Goal: Task Accomplishment & Management: Use online tool/utility

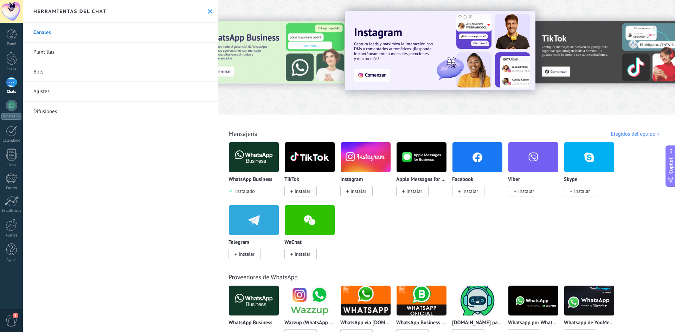
click at [632, 162] on div "WhatsApp Business Instalado TikTok Instalar Instagram Instalar Apple Messages f…" at bounding box center [451, 205] width 444 height 126
click at [633, 138] on div "Mensajería WhatsApp Business Instalado TikTok Instalar Instagram Instalar Apple…" at bounding box center [446, 187] width 452 height 143
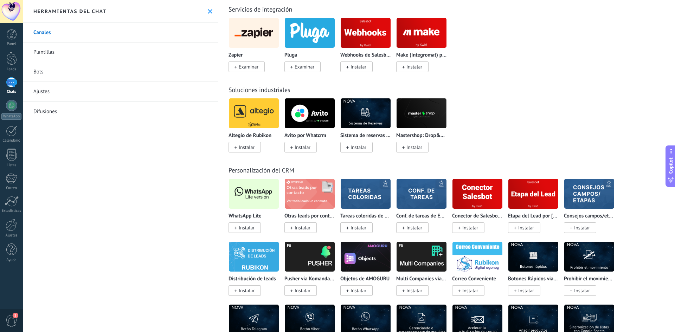
scroll to position [1371, 0]
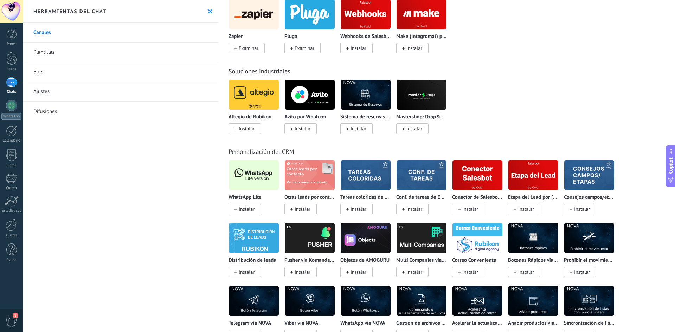
click at [252, 212] on span "Instalar" at bounding box center [247, 209] width 16 height 6
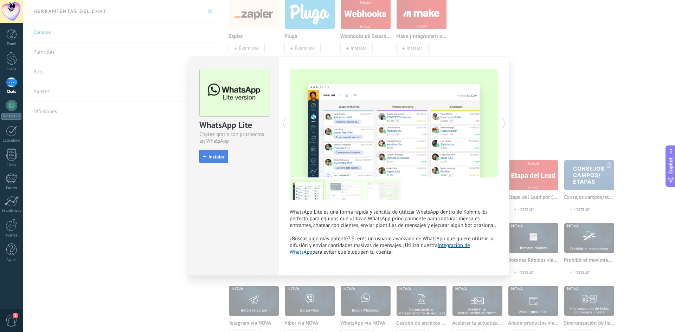
click at [224, 153] on button "Instalar" at bounding box center [213, 156] width 29 height 13
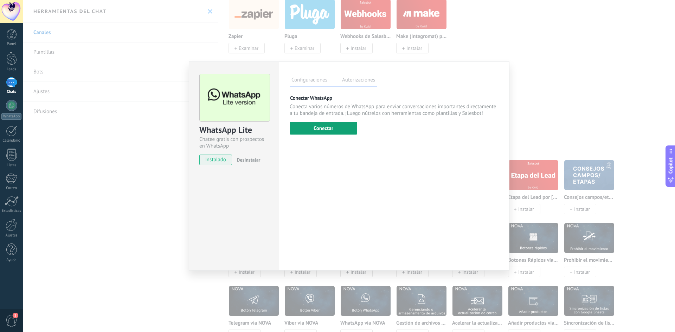
click at [310, 125] on button "Conectar" at bounding box center [323, 128] width 67 height 13
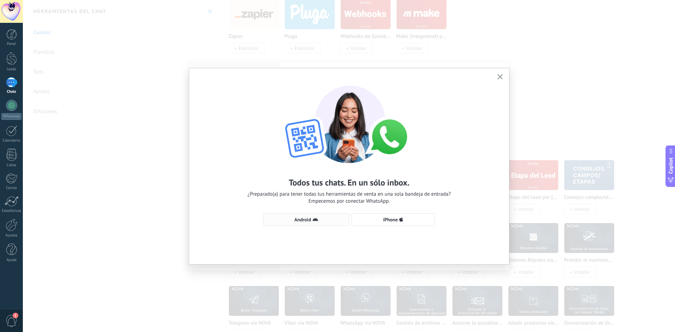
click at [338, 218] on span "Android" at bounding box center [306, 220] width 78 height 6
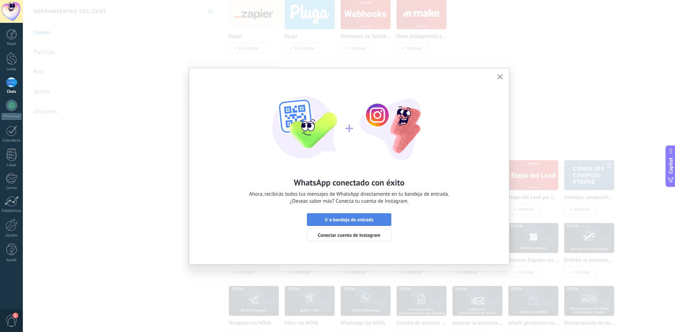
click at [355, 221] on span "Ir a bandeja de entrada" at bounding box center [349, 219] width 49 height 5
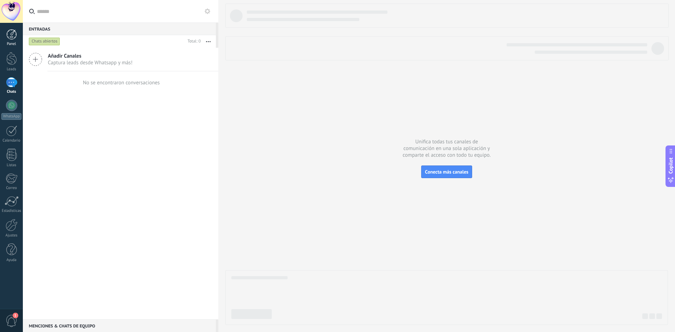
click at [12, 42] on div "Panel" at bounding box center [11, 44] width 20 height 5
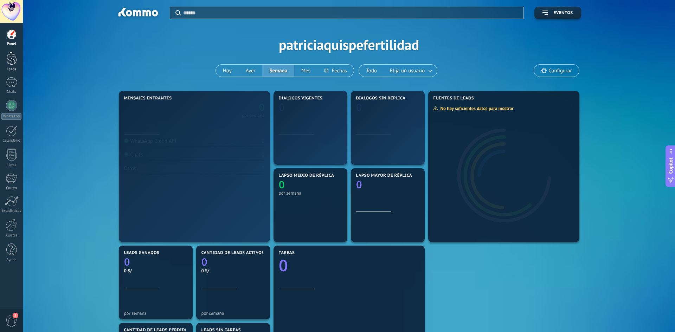
click at [13, 60] on div at bounding box center [11, 58] width 11 height 13
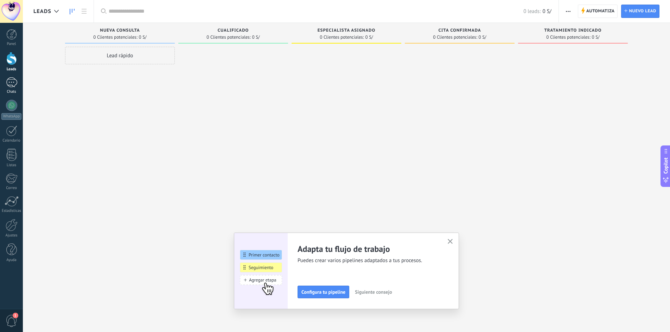
click at [14, 85] on div at bounding box center [11, 82] width 11 height 10
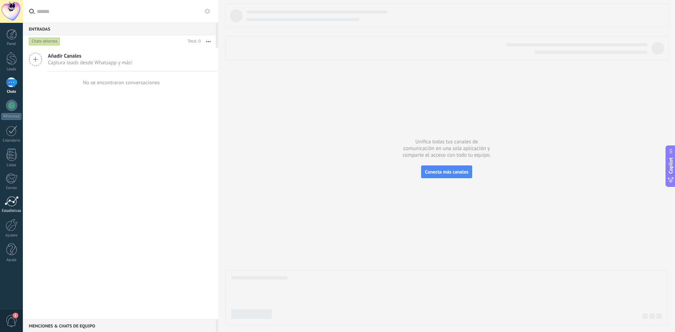
click at [13, 206] on div at bounding box center [12, 201] width 14 height 11
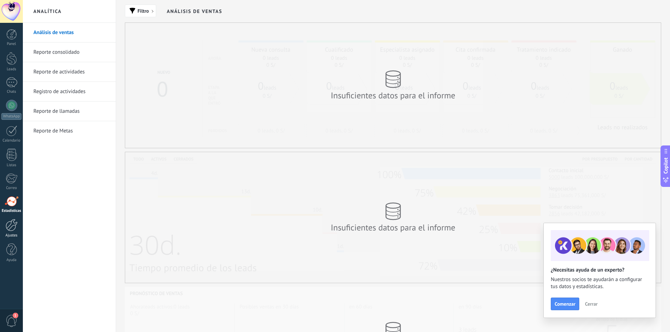
click at [13, 226] on div at bounding box center [12, 225] width 12 height 12
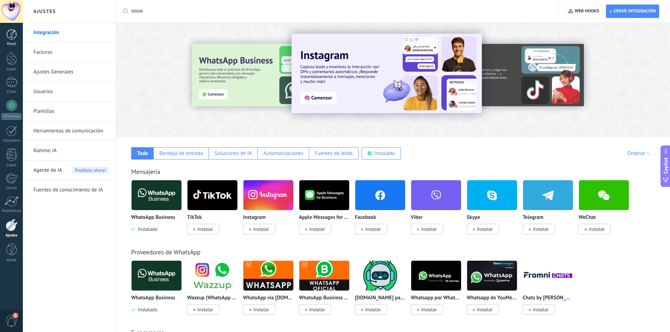
click at [10, 40] on link "Panel" at bounding box center [11, 37] width 23 height 17
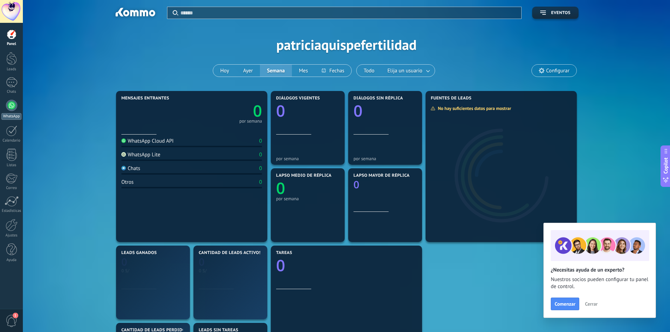
click at [17, 111] on link "WhatsApp" at bounding box center [11, 110] width 23 height 20
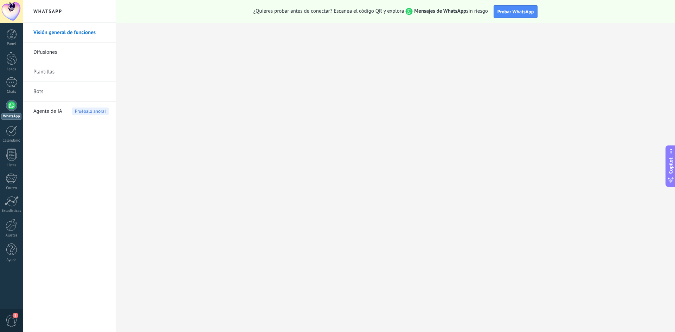
click at [38, 90] on link "Bots" at bounding box center [70, 92] width 75 height 20
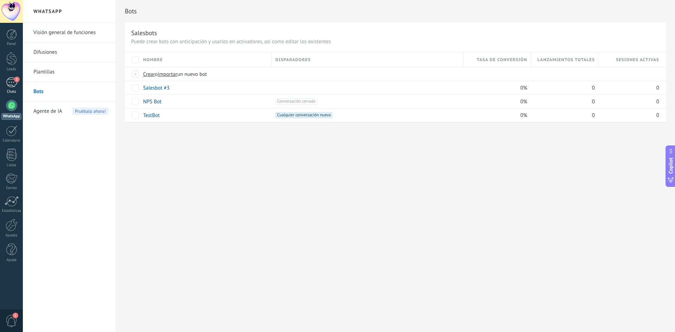
click at [12, 78] on div "1" at bounding box center [11, 82] width 11 height 10
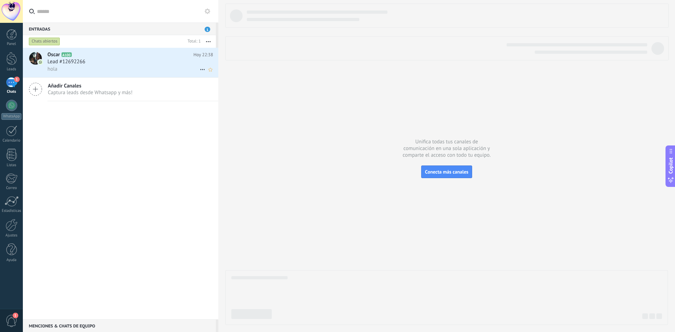
click at [138, 62] on div "Lead #12692266" at bounding box center [130, 61] width 166 height 7
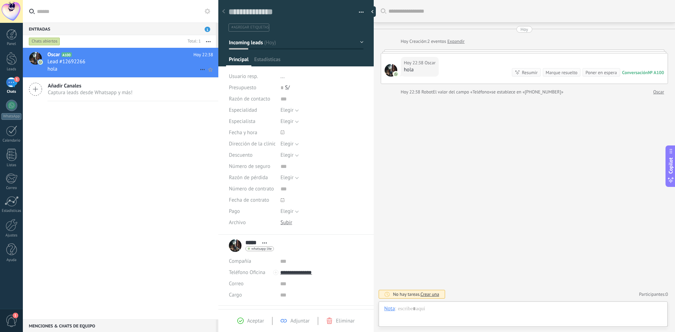
scroll to position [11, 0]
click at [462, 320] on div at bounding box center [523, 316] width 278 height 21
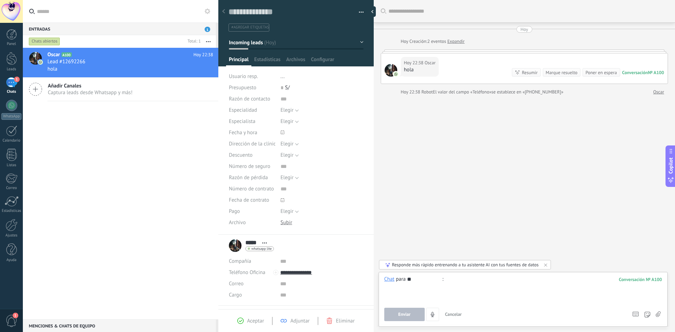
type input "*"
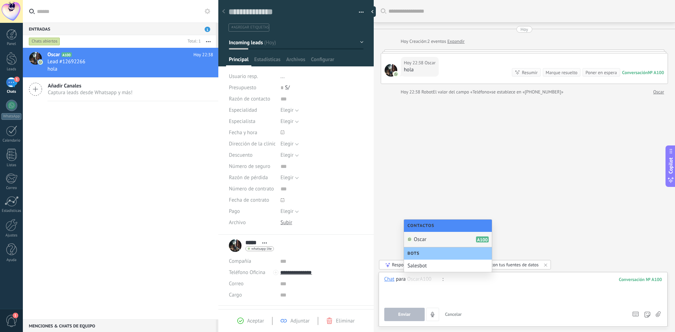
click at [557, 225] on div "Buscar Carga más [DATE] [DATE] Creación: 2 eventos Expandir [DATE] 22:38 [PERSO…" at bounding box center [524, 166] width 301 height 332
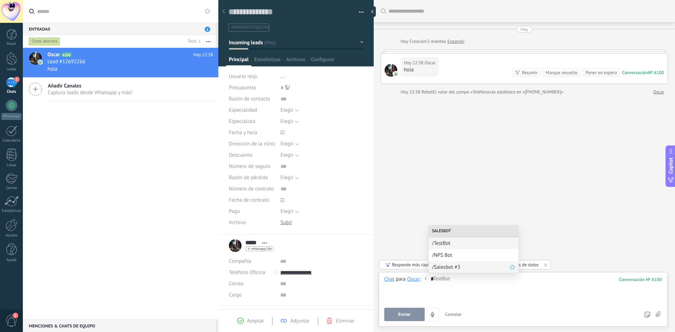
click at [448, 269] on span "/Salesbot #3" at bounding box center [470, 267] width 77 height 7
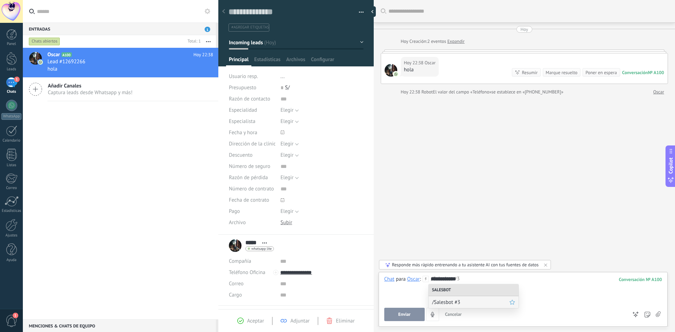
click at [450, 307] on div "/Salesbot #3" at bounding box center [474, 302] width 90 height 12
drag, startPoint x: 459, startPoint y: 277, endPoint x: 462, endPoint y: 296, distance: 18.8
click at [464, 283] on div "**********" at bounding box center [523, 289] width 278 height 27
click at [417, 299] on div "**********" at bounding box center [523, 289] width 278 height 27
click at [402, 311] on button "Enviar" at bounding box center [404, 314] width 40 height 13
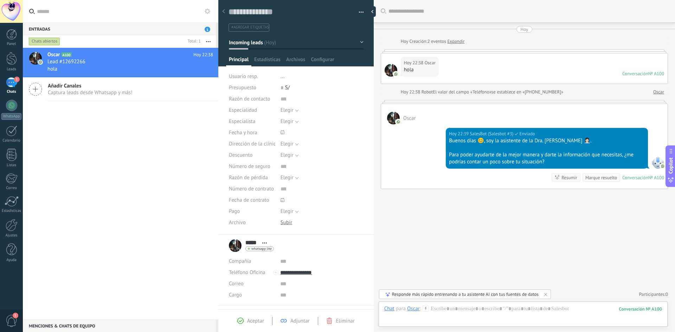
scroll to position [59, 0]
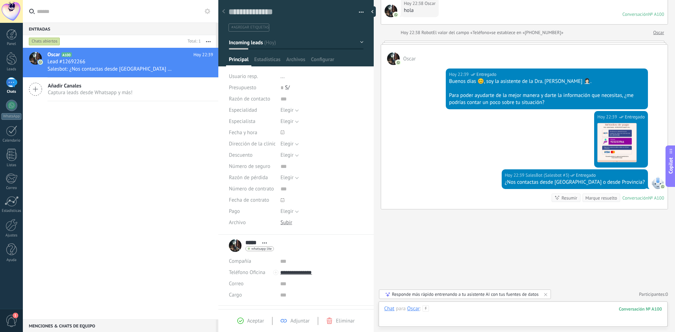
click at [445, 309] on div at bounding box center [523, 316] width 278 height 21
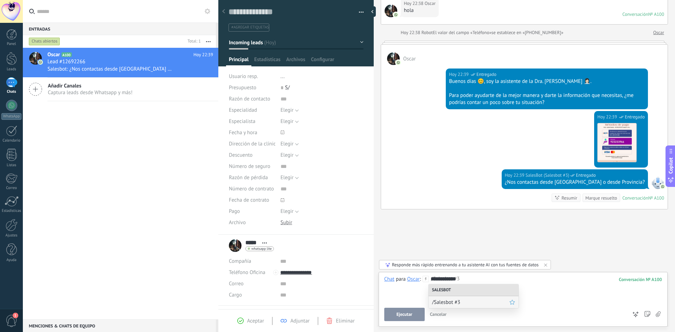
click at [447, 298] on div "/Salesbot #3" at bounding box center [474, 302] width 90 height 12
drag, startPoint x: 460, startPoint y: 282, endPoint x: 431, endPoint y: 282, distance: 28.8
click at [431, 282] on div "**********" at bounding box center [523, 289] width 278 height 27
copy div "**********"
click at [478, 294] on div "**********" at bounding box center [523, 289] width 278 height 27
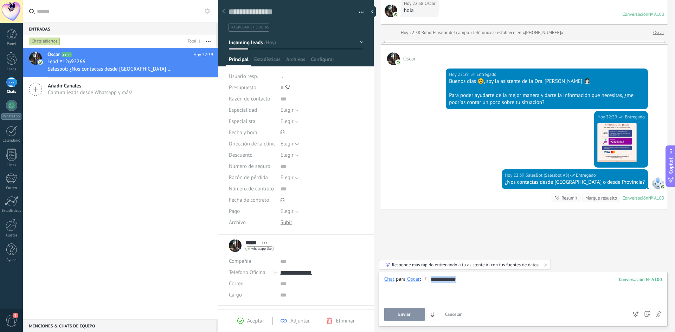
drag, startPoint x: 483, startPoint y: 285, endPoint x: 427, endPoint y: 283, distance: 56.6
click at [427, 283] on div "**********" at bounding box center [523, 289] width 278 height 27
click at [15, 227] on div at bounding box center [12, 225] width 12 height 12
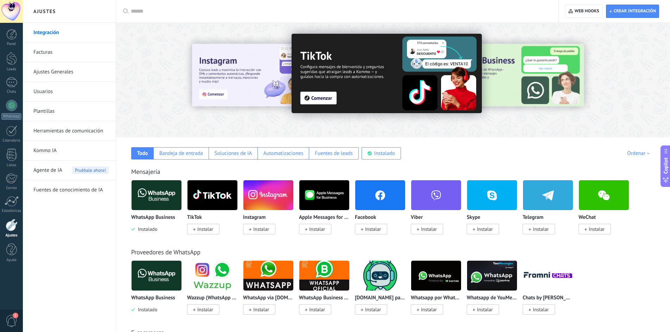
click at [77, 132] on link "Herramientas de comunicación" at bounding box center [70, 131] width 75 height 20
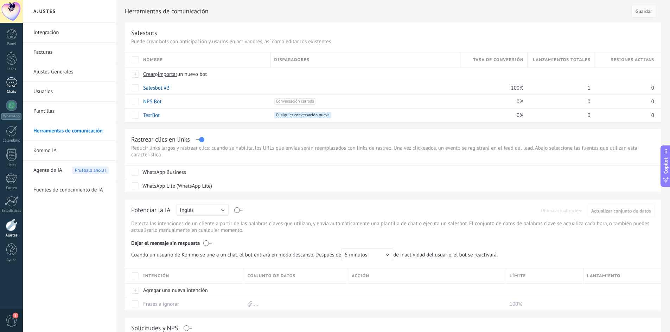
click at [10, 81] on div "1" at bounding box center [11, 82] width 11 height 10
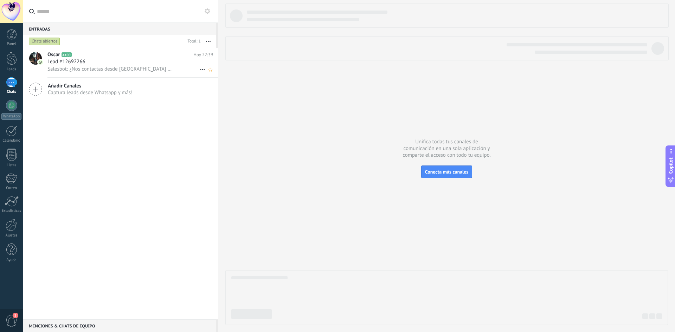
click at [86, 63] on h3 "Lead #12692266" at bounding box center [67, 61] width 41 height 7
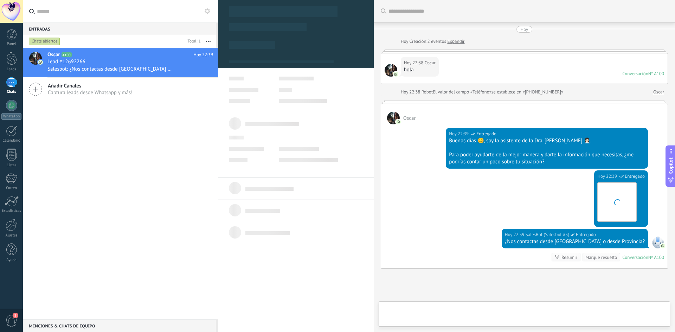
scroll to position [59, 0]
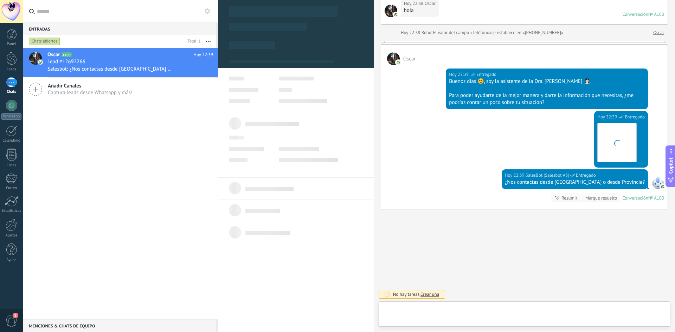
type textarea "**********"
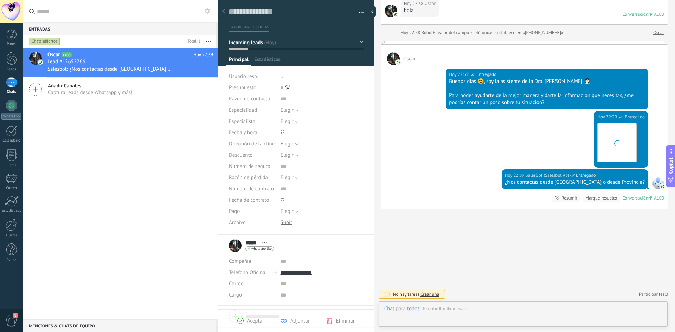
scroll to position [11, 0]
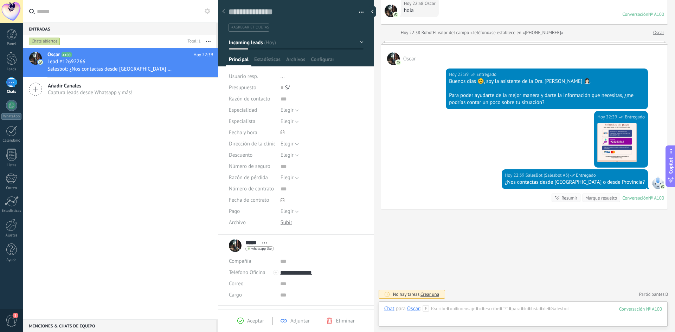
click at [429, 310] on icon at bounding box center [426, 309] width 6 height 6
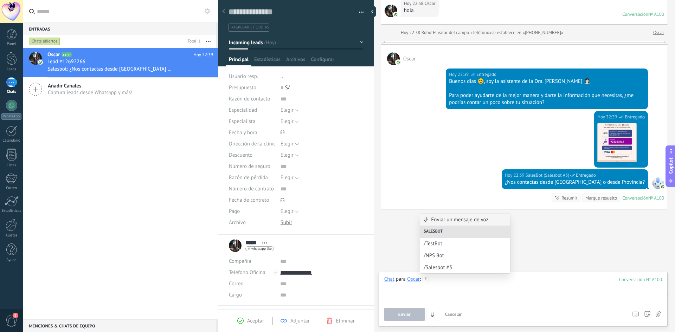
click at [442, 284] on div at bounding box center [523, 289] width 278 height 27
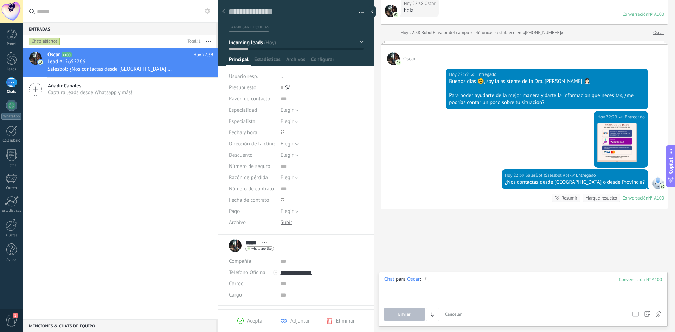
paste div
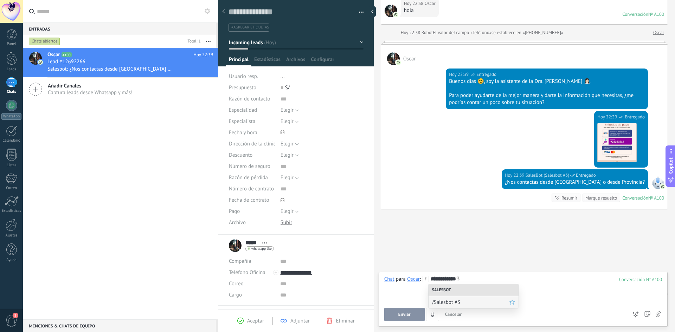
click at [445, 298] on div "/Salesbot #3" at bounding box center [474, 302] width 90 height 12
click at [407, 313] on span "Enviar" at bounding box center [404, 314] width 12 height 5
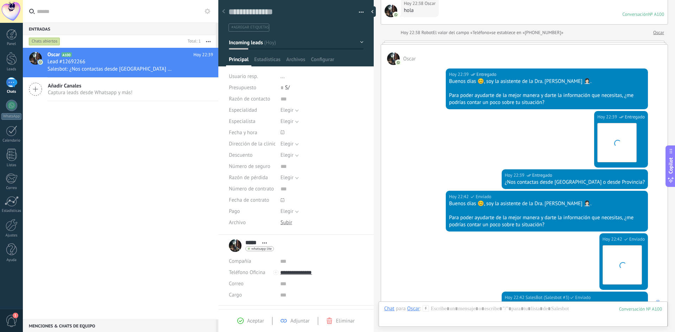
scroll to position [182, 0]
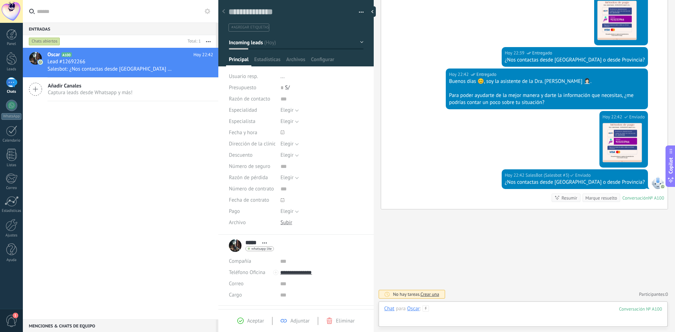
click at [460, 309] on div at bounding box center [523, 316] width 278 height 21
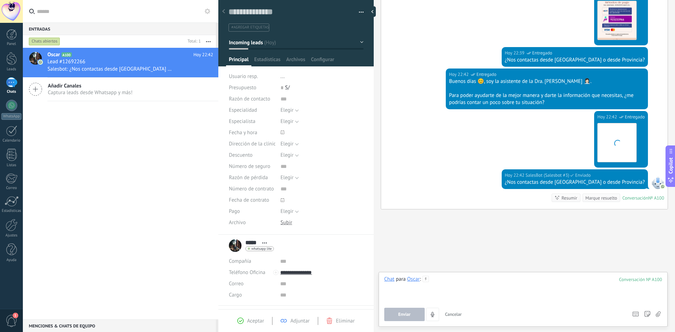
paste div
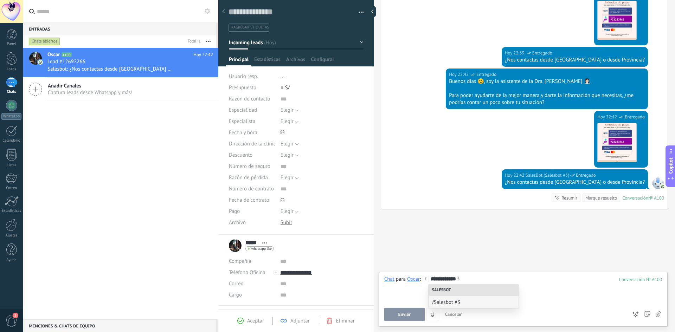
click at [620, 292] on div "**********" at bounding box center [523, 289] width 278 height 27
click at [503, 295] on div "**********" at bounding box center [523, 289] width 278 height 27
drag, startPoint x: 11, startPoint y: 104, endPoint x: 11, endPoint y: 95, distance: 9.1
click at [11, 104] on div at bounding box center [11, 105] width 11 height 11
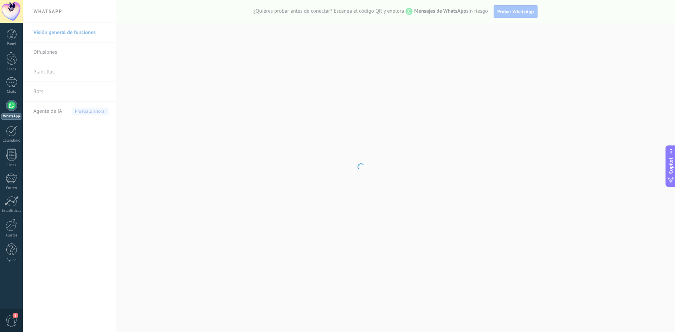
click at [56, 111] on body ".abecls-1,.abecls-2{fill-rule:evenodd}.abecls-2{fill:#fff} .abhcls-1{fill:none}…" at bounding box center [337, 166] width 675 height 332
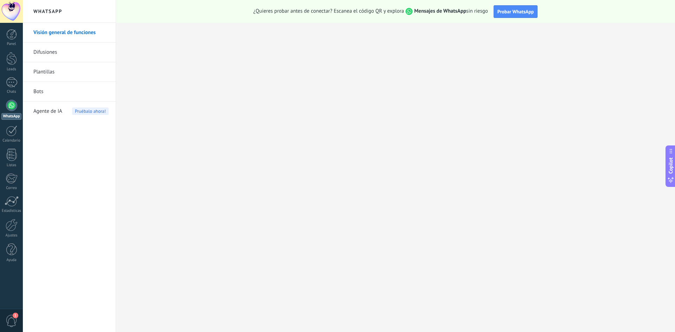
click at [67, 113] on div "Agente de IA Pruébalo ahora!" at bounding box center [70, 112] width 75 height 20
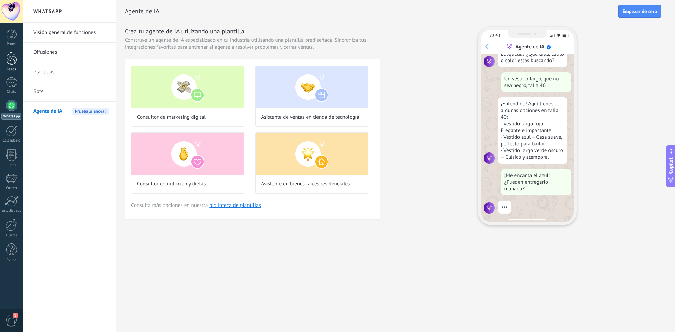
scroll to position [84, 0]
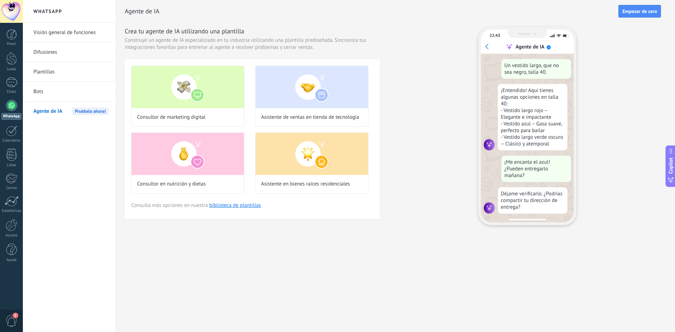
click at [41, 69] on link "Plantillas" at bounding box center [70, 72] width 75 height 20
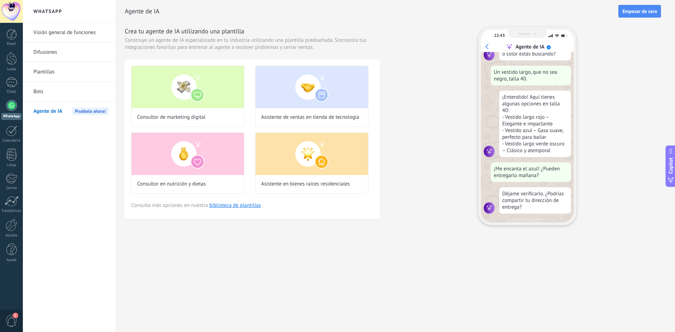
scroll to position [76, 0]
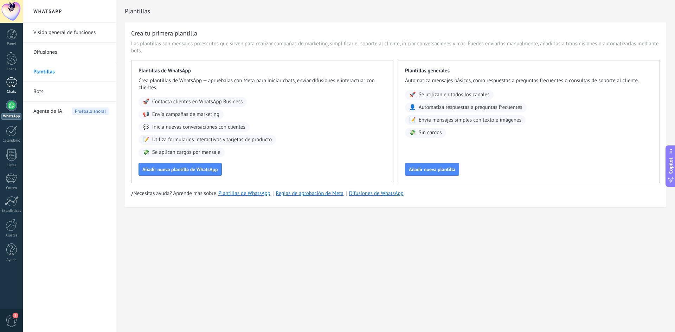
click at [17, 77] on div "1" at bounding box center [11, 82] width 11 height 10
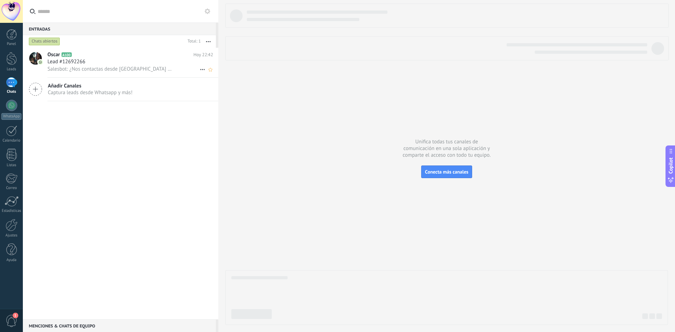
click at [108, 69] on span "Salesbot: ¿Nos contactas desde [GEOGRAPHIC_DATA] o desde Provincia?" at bounding box center [110, 69] width 127 height 7
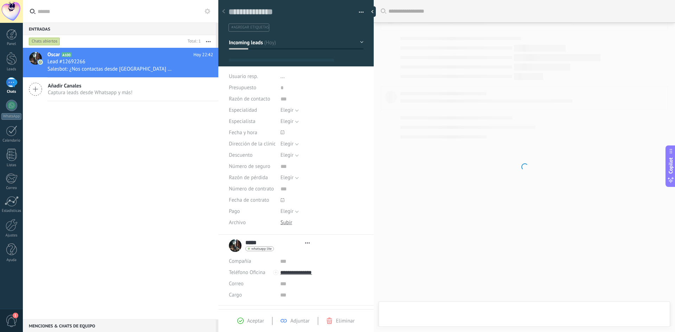
type textarea "**********"
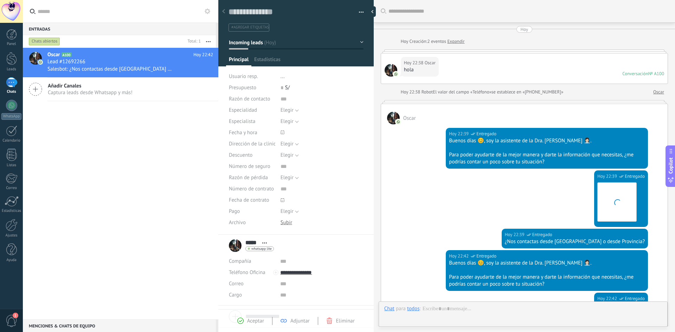
scroll to position [11, 0]
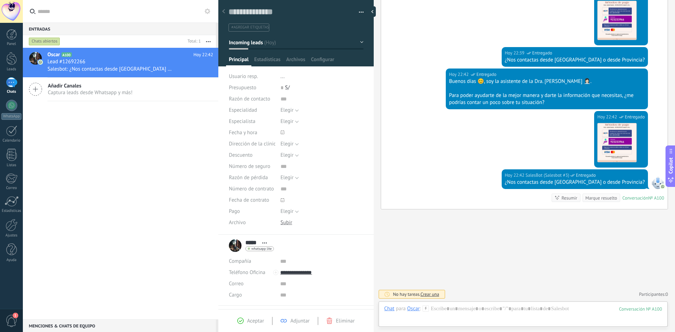
click at [12, 91] on div "Chats" at bounding box center [11, 92] width 20 height 5
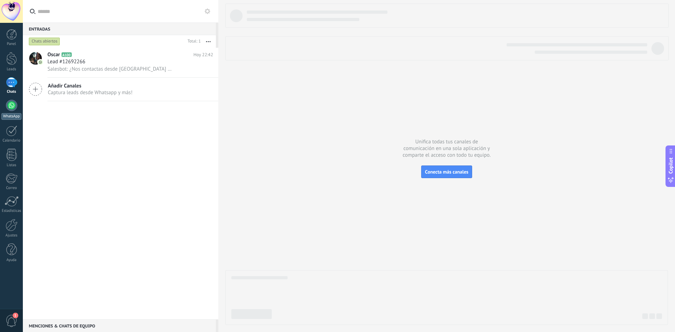
click at [10, 107] on div at bounding box center [11, 105] width 11 height 11
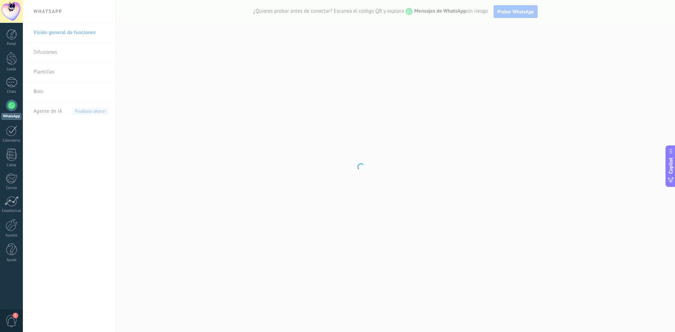
click at [78, 71] on body ".abecls-1,.abecls-2{fill-rule:evenodd}.abecls-2{fill:#fff} .abhcls-1{fill:none}…" at bounding box center [337, 166] width 675 height 332
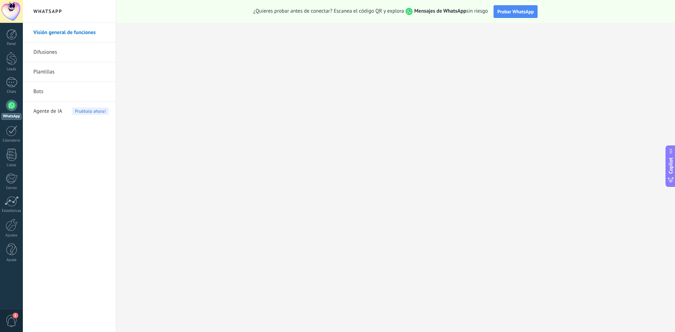
click at [48, 74] on link "Plantillas" at bounding box center [70, 72] width 75 height 20
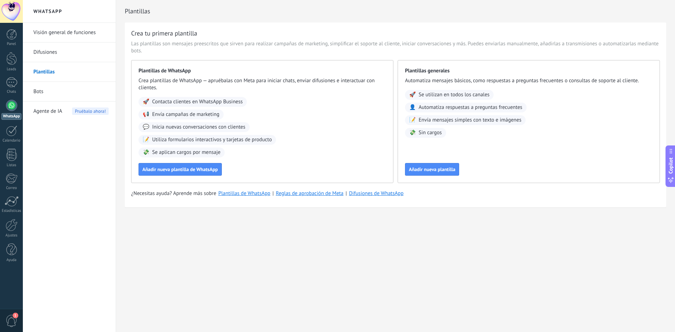
click at [51, 72] on link "Plantillas" at bounding box center [70, 72] width 75 height 20
click at [43, 85] on link "Bots" at bounding box center [70, 92] width 75 height 20
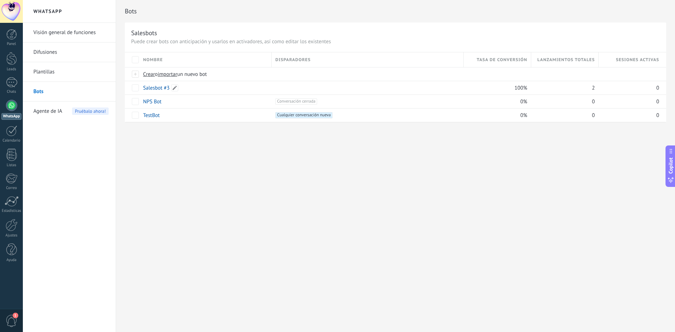
click at [162, 88] on link "Salesbot #3" at bounding box center [156, 88] width 26 height 7
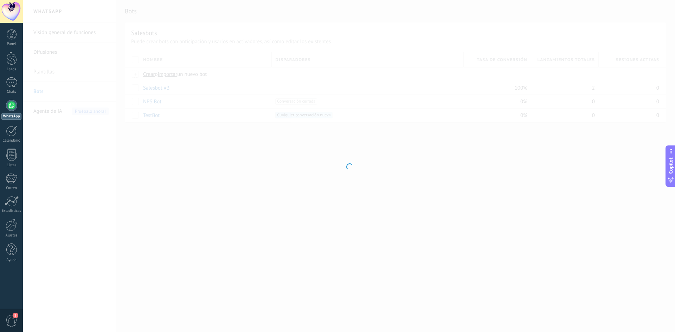
type input "**********"
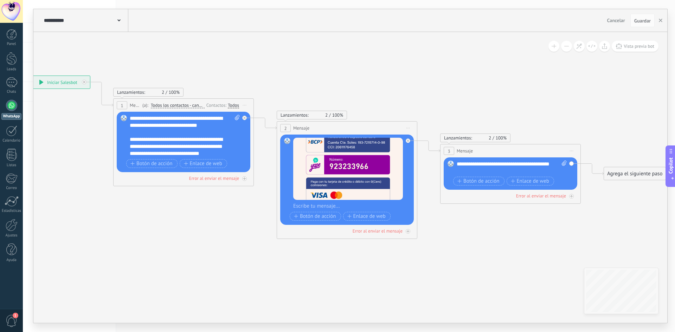
drag, startPoint x: 340, startPoint y: 249, endPoint x: 189, endPoint y: 239, distance: 151.5
click at [189, 239] on icon at bounding box center [336, 157] width 963 height 515
click at [251, 118] on div "Lanzamientos: 2 100% Enviados: 2 Leídos: 0 1 Mensaje ******* (a): Todos los con…" at bounding box center [183, 142] width 141 height 88
click at [262, 118] on icon at bounding box center [265, 124] width 23 height 12
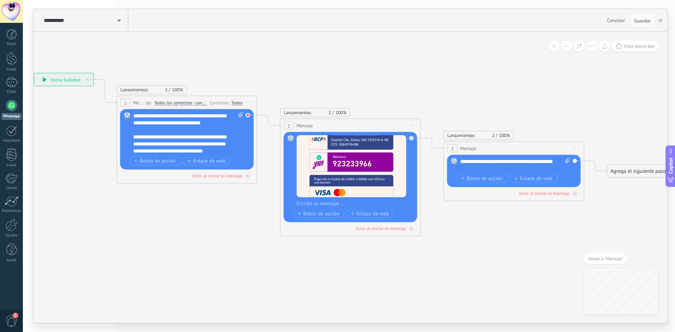
click at [247, 115] on icon at bounding box center [248, 115] width 2 height 2
click at [247, 115] on div "Reemplazar Quitar Convertir a mensaje de voz Arrastre la imagen aquí para adjun…" at bounding box center [187, 139] width 134 height 60
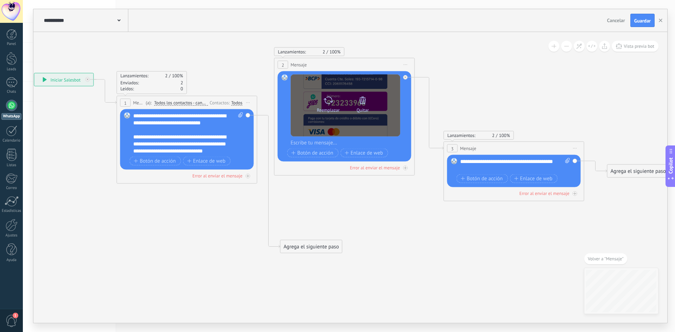
drag, startPoint x: 307, startPoint y: 123, endPoint x: 346, endPoint y: 90, distance: 50.6
click at [302, 64] on span "Mensaje" at bounding box center [299, 65] width 16 height 7
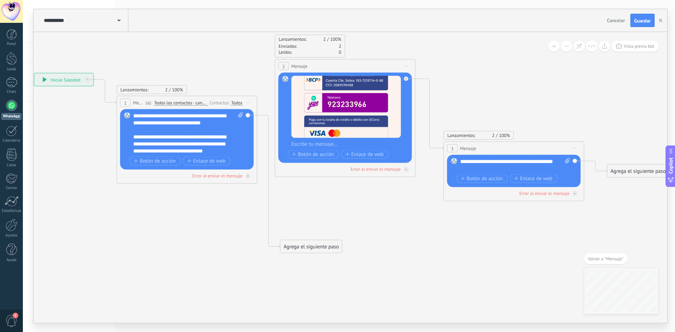
drag, startPoint x: 469, startPoint y: 135, endPoint x: 496, endPoint y: 135, distance: 26.7
click at [529, 135] on div "Lanzamientos: 2 100% Enviados: 2 Leídos: 0" at bounding box center [514, 135] width 141 height 9
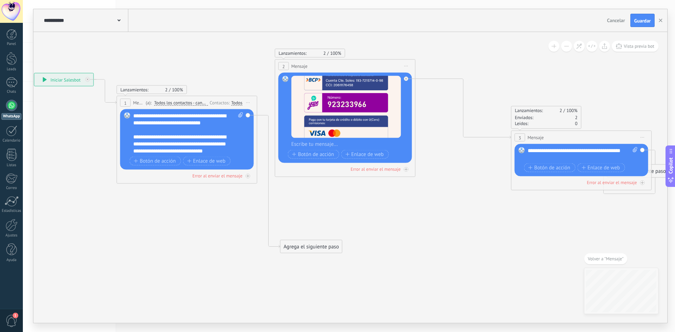
drag, startPoint x: 472, startPoint y: 145, endPoint x: 537, endPoint y: 135, distance: 65.5
click at [544, 135] on span "Mensaje" at bounding box center [536, 137] width 16 height 7
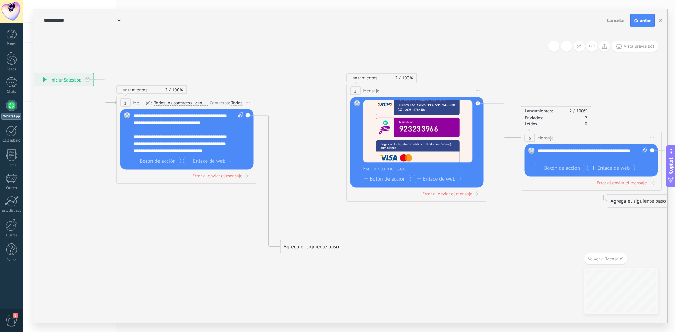
drag, startPoint x: 369, startPoint y: 64, endPoint x: 421, endPoint y: 100, distance: 63.5
click at [436, 93] on div "2 Mensaje ******* (a): Todos los contactos - canales seleccionados Todos los co…" at bounding box center [417, 90] width 140 height 13
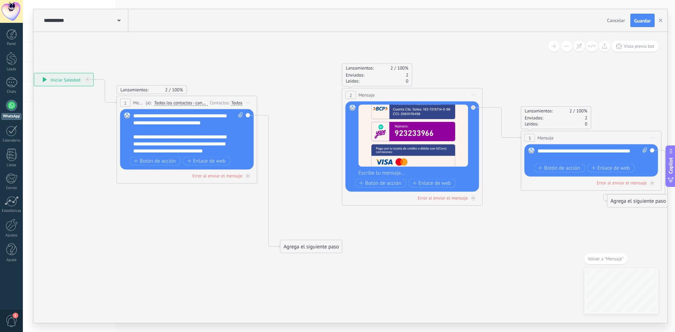
click at [314, 244] on div "Agrega el siguiente paso" at bounding box center [312, 247] width 62 height 12
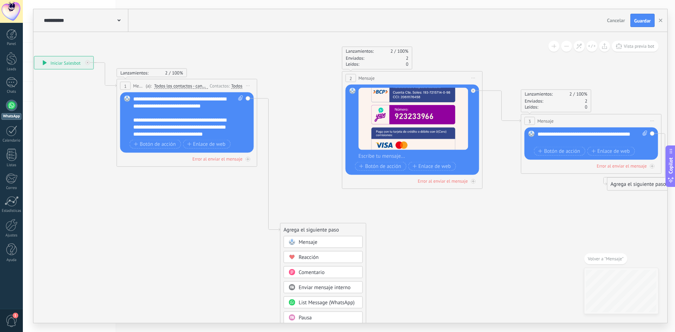
click at [327, 314] on div "Pausa" at bounding box center [323, 318] width 79 height 12
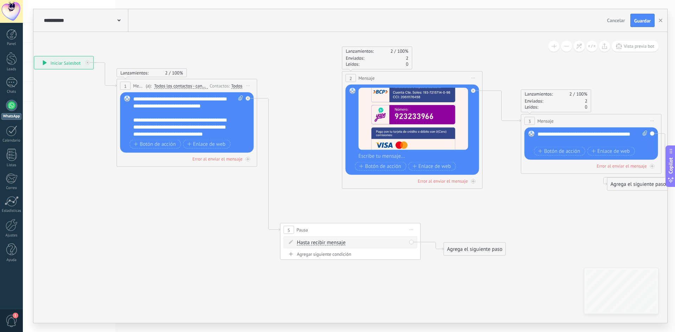
click at [321, 243] on span "Hasta recibir mensaje" at bounding box center [321, 243] width 49 height 6
click at [321, 243] on button "Hasta recibir mensaje" at bounding box center [338, 243] width 88 height 13
click at [339, 257] on span "Temporizador" at bounding box center [331, 255] width 85 height 7
click at [351, 245] on input "*" at bounding box center [349, 243] width 3 height 6
click at [351, 244] on span ": * horas * min * sec" at bounding box center [349, 242] width 44 height 7
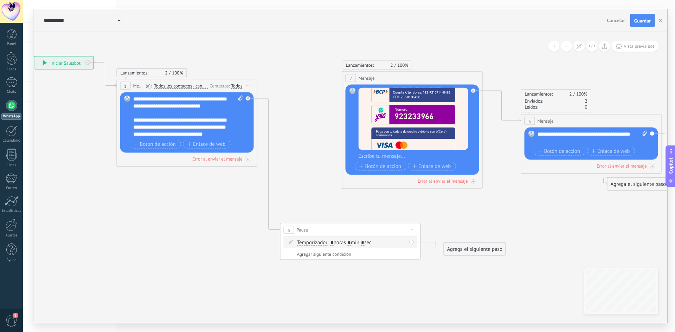
type input "*"
click at [364, 243] on input "*" at bounding box center [362, 243] width 3 height 6
drag, startPoint x: 352, startPoint y: 242, endPoint x: 356, endPoint y: 242, distance: 4.6
click at [351, 242] on input "*" at bounding box center [349, 243] width 3 height 6
click at [364, 242] on input "*" at bounding box center [362, 243] width 3 height 6
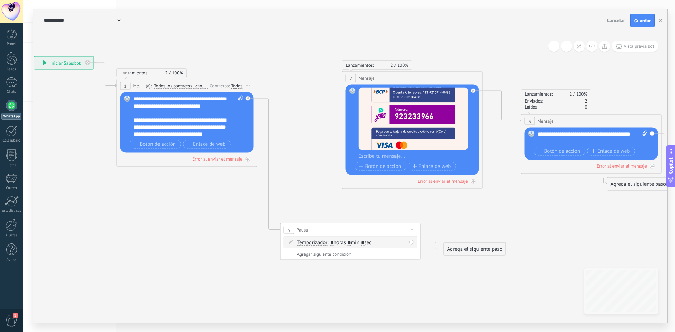
type input "*"
drag, startPoint x: 413, startPoint y: 242, endPoint x: 383, endPoint y: 191, distance: 59.1
click at [34, 56] on div "**********" at bounding box center [34, 56] width 0 height 0
drag, startPoint x: 411, startPoint y: 243, endPoint x: 400, endPoint y: 216, distance: 29.5
click at [34, 56] on div "**********" at bounding box center [34, 56] width 0 height 0
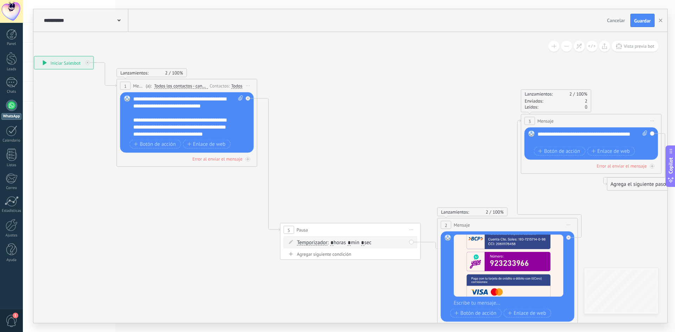
drag, startPoint x: 346, startPoint y: 75, endPoint x: 429, endPoint y: 228, distance: 174.0
click at [441, 223] on div "2" at bounding box center [446, 225] width 11 height 8
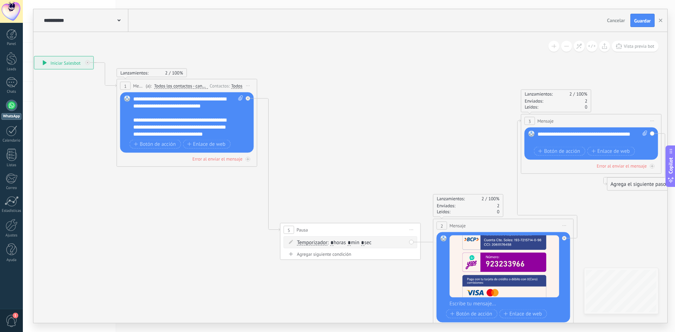
click at [412, 242] on div "Temporizador Hasta recibir mensaje Temporizador Excepto horas laborales Hasta q…" at bounding box center [351, 243] width 134 height 12
click at [413, 241] on div "Temporizador Hasta recibir mensaje Temporizador Excepto horas laborales Hasta q…" at bounding box center [351, 243] width 134 height 12
drag, startPoint x: 438, startPoint y: 224, endPoint x: 433, endPoint y: 225, distance: 4.3
click at [437, 224] on div "2" at bounding box center [442, 226] width 11 height 8
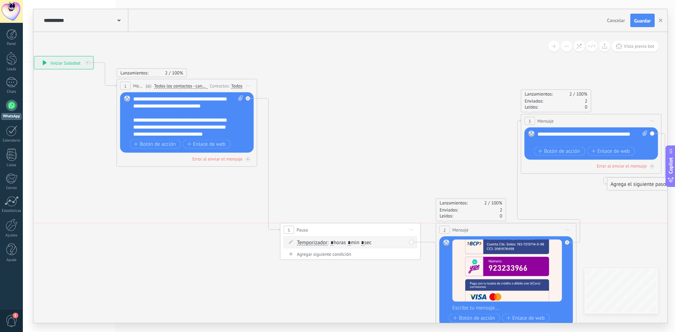
drag, startPoint x: 439, startPoint y: 226, endPoint x: 448, endPoint y: 230, distance: 8.8
click at [450, 228] on div "2" at bounding box center [444, 230] width 11 height 8
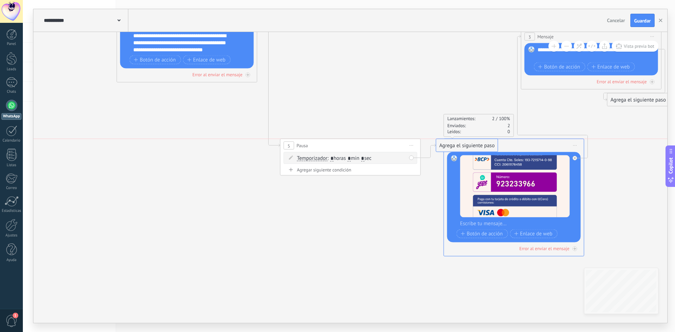
drag, startPoint x: 477, startPoint y: 268, endPoint x: 470, endPoint y: 144, distance: 124.0
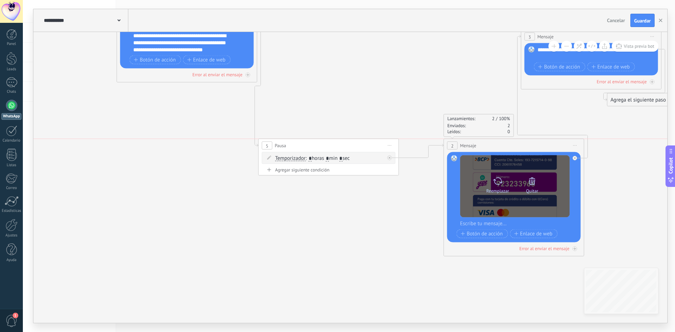
drag, startPoint x: 378, startPoint y: 145, endPoint x: 480, endPoint y: 156, distance: 101.8
click at [358, 144] on div "5 Pausa ***** Iniciar vista previa aquí Cambiar nombre Duplicar [GEOGRAPHIC_DAT…" at bounding box center [329, 145] width 140 height 13
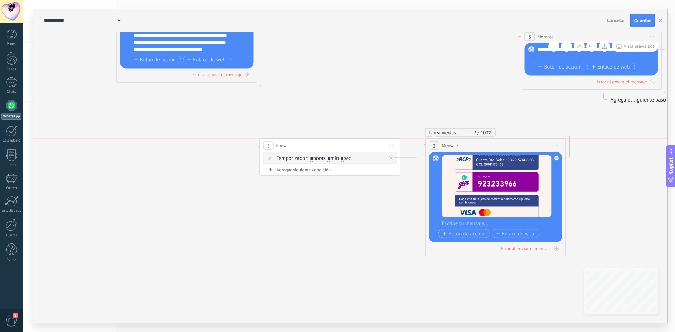
drag, startPoint x: 478, startPoint y: 139, endPoint x: 465, endPoint y: 139, distance: 13.4
click at [465, 139] on div "2 Mensaje ******* (a): Todos los contactos - canales seleccionados Todos los co…" at bounding box center [496, 145] width 140 height 13
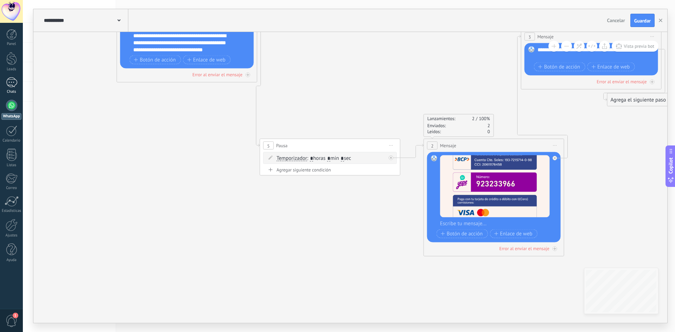
click at [10, 80] on div "1" at bounding box center [11, 82] width 11 height 10
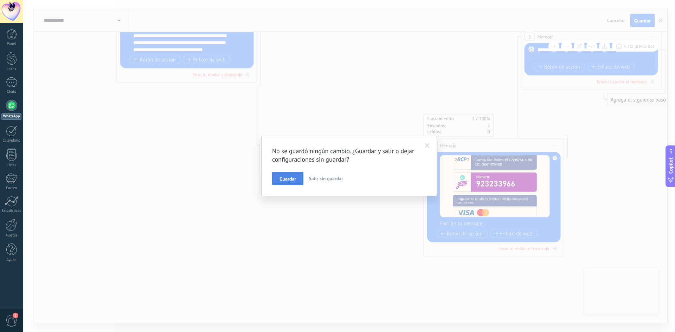
click at [291, 181] on span "Guardar" at bounding box center [287, 178] width 17 height 5
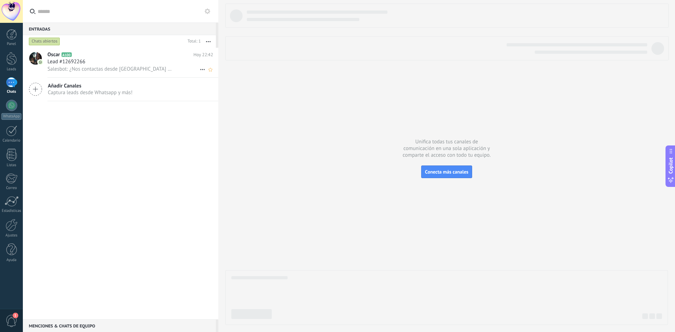
click at [106, 59] on div "Lead #12692266" at bounding box center [130, 61] width 166 height 7
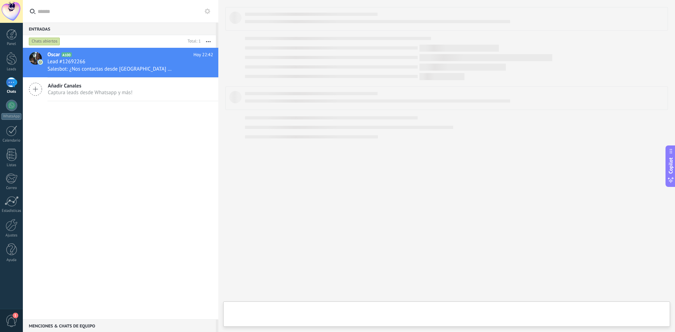
type textarea "**********"
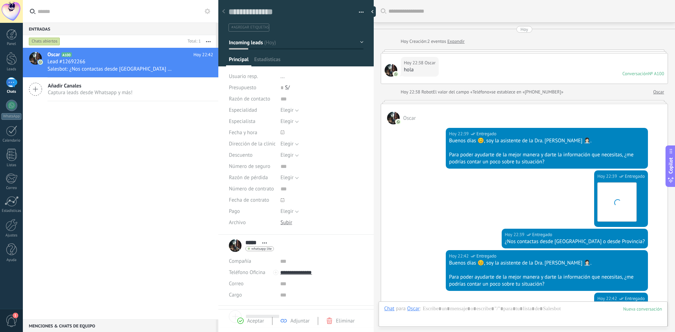
scroll to position [182, 0]
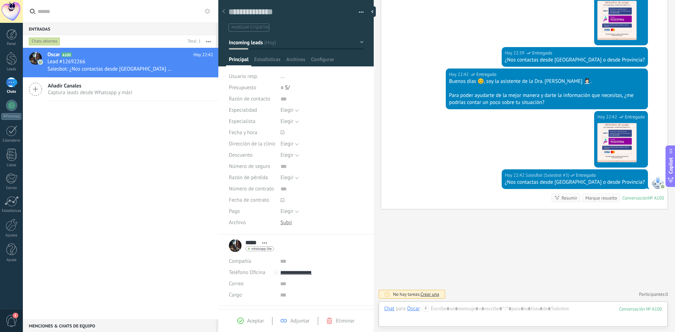
click at [425, 308] on icon at bounding box center [426, 309] width 6 height 6
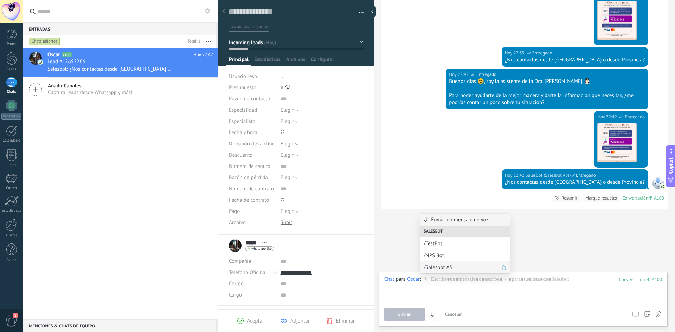
click at [450, 267] on span "/Salesbot #3" at bounding box center [462, 267] width 77 height 7
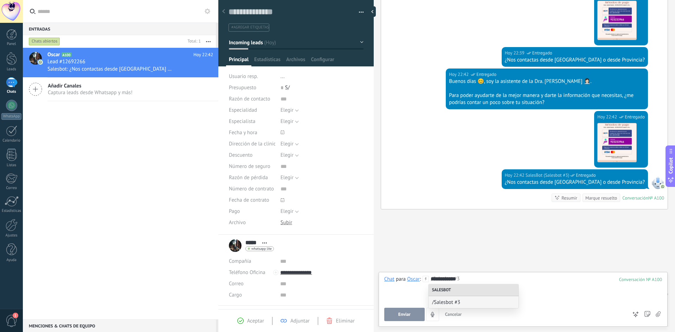
click at [546, 287] on div at bounding box center [523, 285] width 278 height 6
click at [405, 318] on button "Ejecutar" at bounding box center [404, 314] width 40 height 13
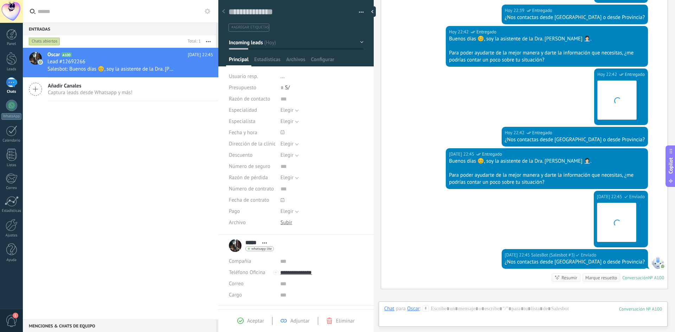
scroll to position [304, 0]
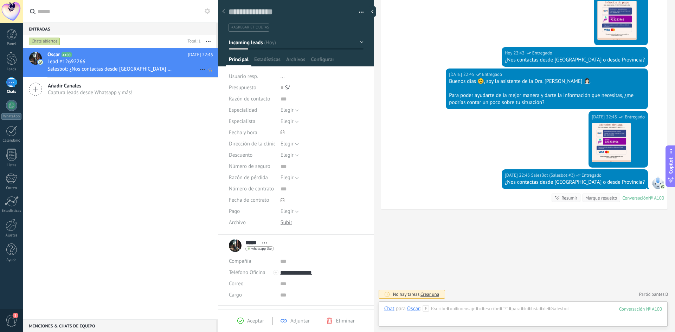
click at [103, 56] on h2 "[PERSON_NAME] A100" at bounding box center [117, 54] width 140 height 7
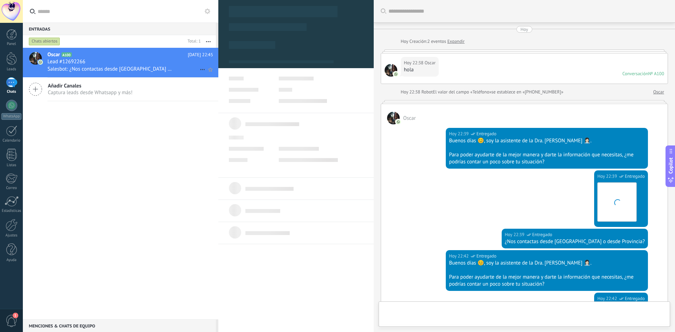
type textarea "**********"
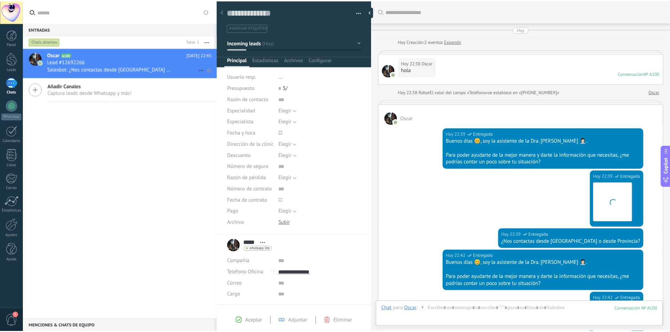
scroll to position [11, 0]
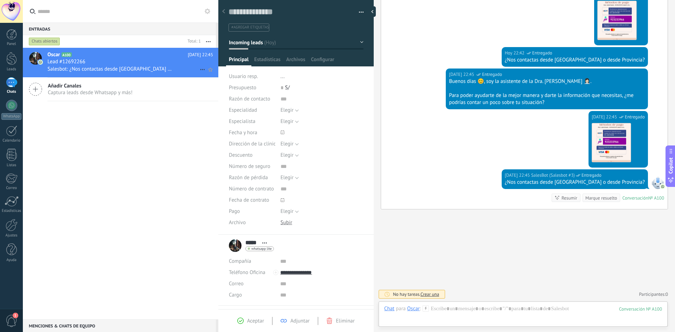
click at [101, 64] on div "Lead #12692266" at bounding box center [130, 61] width 166 height 7
click at [12, 107] on div at bounding box center [11, 105] width 11 height 11
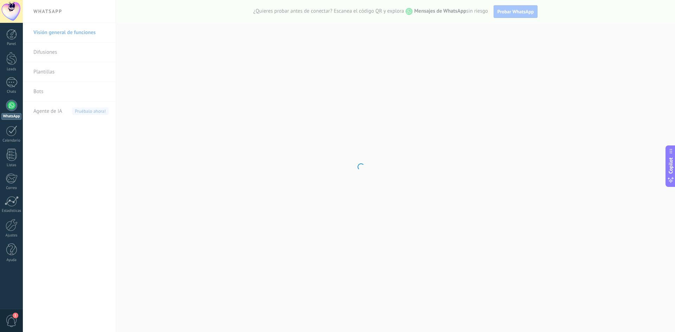
click at [61, 77] on body ".abecls-1,.abecls-2{fill-rule:evenodd}.abecls-2{fill:#fff} .abhcls-1{fill:none}…" at bounding box center [337, 166] width 675 height 332
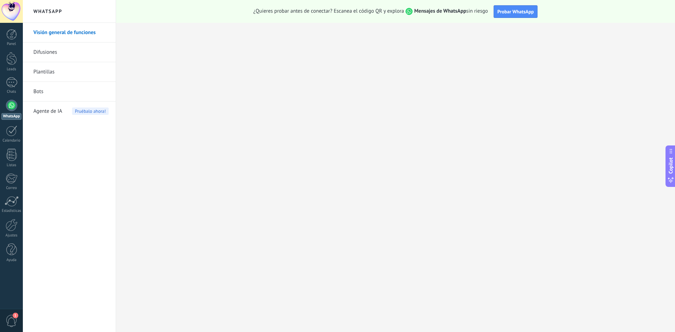
click at [51, 72] on link "Plantillas" at bounding box center [70, 72] width 75 height 20
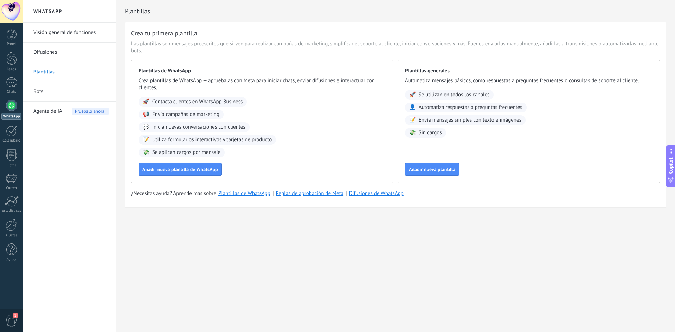
click at [73, 94] on link "Bots" at bounding box center [70, 92] width 75 height 20
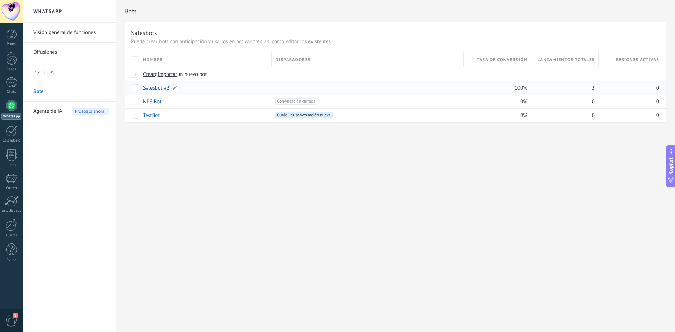
click at [167, 88] on link "Salesbot #3" at bounding box center [156, 88] width 26 height 7
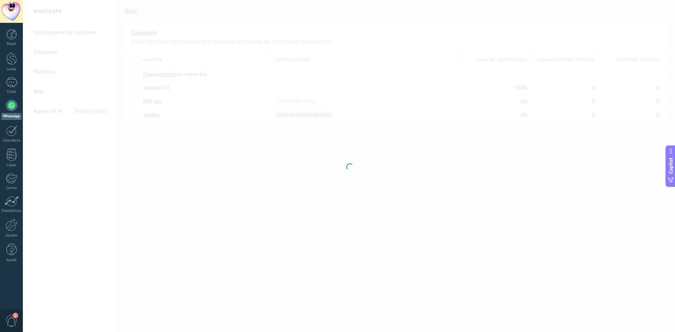
type input "**********"
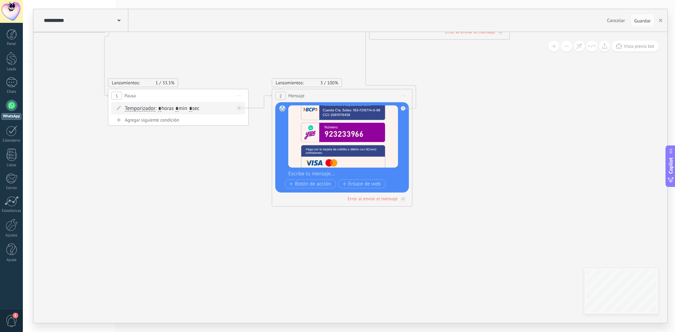
drag, startPoint x: 544, startPoint y: 223, endPoint x: 223, endPoint y: 62, distance: 358.9
click at [215, 54] on icon at bounding box center [226, 64] width 1040 height 636
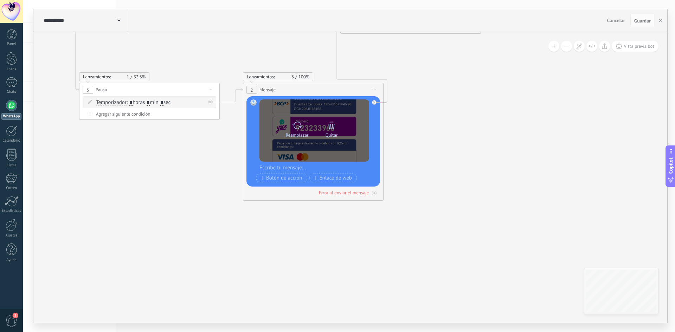
click at [329, 119] on div at bounding box center [332, 125] width 10 height 14
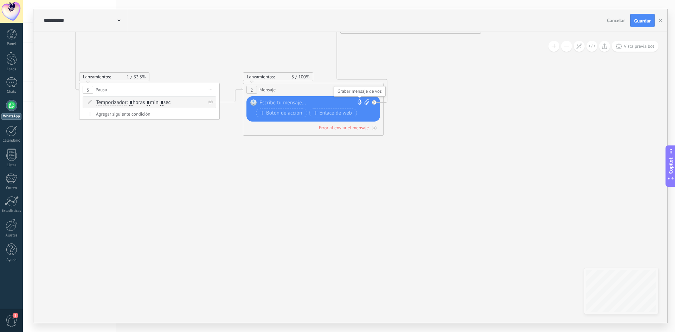
click at [361, 102] on use at bounding box center [360, 102] width 4 height 6
click at [367, 102] on icon at bounding box center [367, 101] width 5 height 5
click input "Subir" at bounding box center [0, 0] width 0 height 0
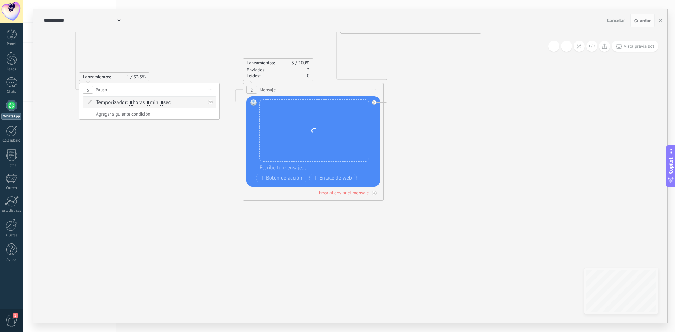
click at [436, 122] on icon at bounding box center [198, 58] width 1040 height 636
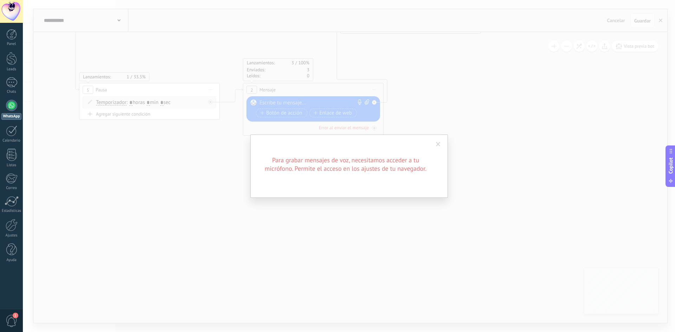
click at [438, 147] on span at bounding box center [438, 144] width 5 height 5
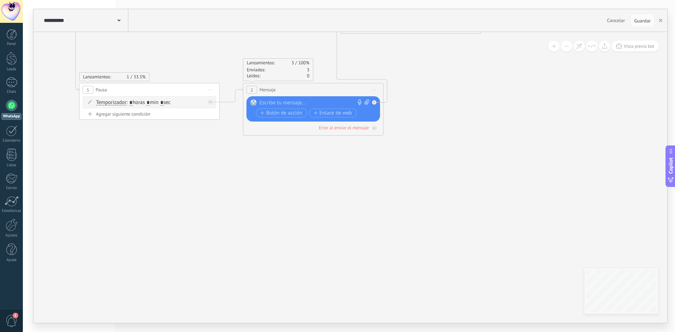
click at [368, 102] on icon at bounding box center [367, 101] width 5 height 5
click input "Subir" at bounding box center [0, 0] width 0 height 0
click at [367, 104] on icon at bounding box center [367, 101] width 5 height 5
click input "Subir" at bounding box center [0, 0] width 0 height 0
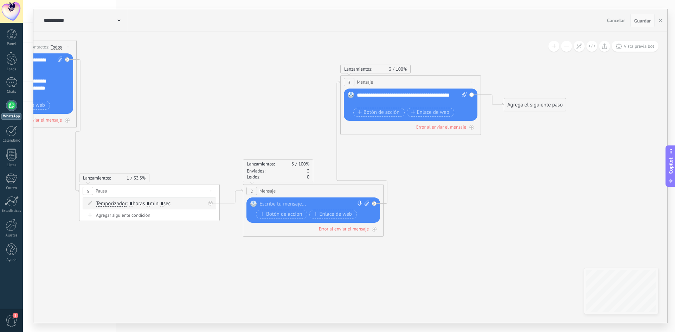
click at [641, 22] on span "Guardar" at bounding box center [642, 20] width 17 height 5
drag, startPoint x: 489, startPoint y: 200, endPoint x: 453, endPoint y: 180, distance: 40.9
click at [489, 200] on icon at bounding box center [198, 159] width 1040 height 636
click at [17, 103] on div at bounding box center [11, 105] width 11 height 11
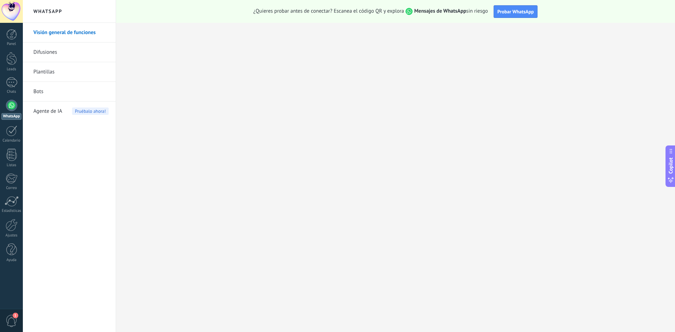
click at [44, 85] on link "Bots" at bounding box center [70, 92] width 75 height 20
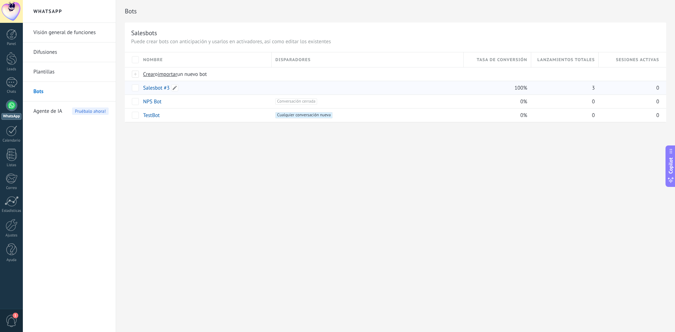
click at [161, 85] on link "Salesbot #3" at bounding box center [156, 88] width 26 height 7
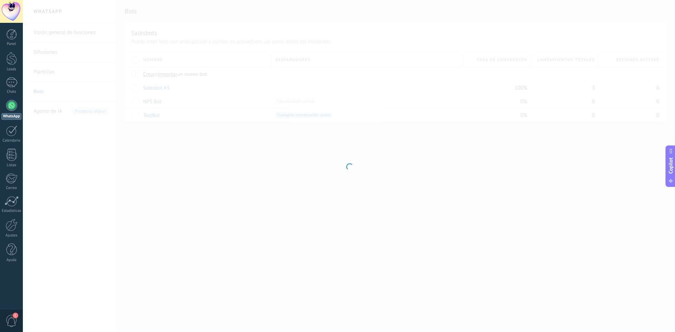
type input "**********"
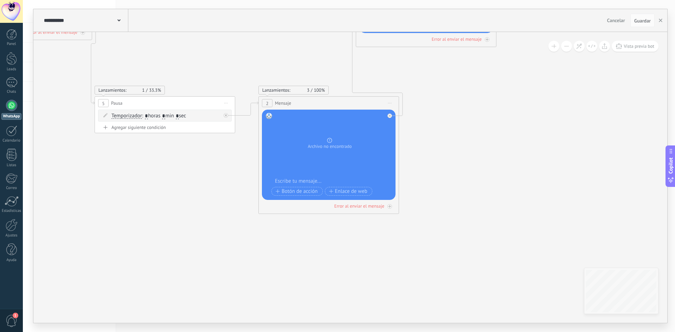
drag, startPoint x: 482, startPoint y: 186, endPoint x: 184, endPoint y: 40, distance: 331.7
click at [180, 34] on icon at bounding box center [213, 72] width 1040 height 636
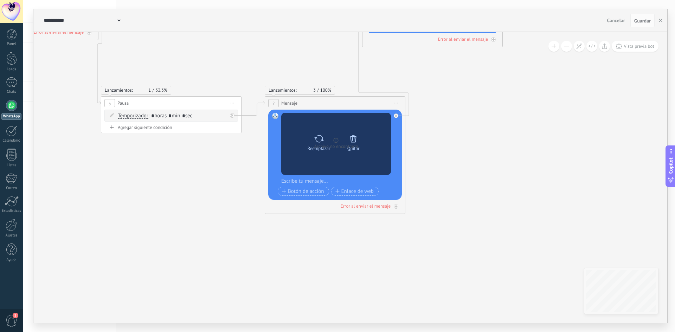
click at [323, 140] on icon at bounding box center [318, 138] width 9 height 7
click input "Subir" at bounding box center [0, 0] width 0 height 0
click at [355, 146] on div "Quitar" at bounding box center [353, 148] width 12 height 5
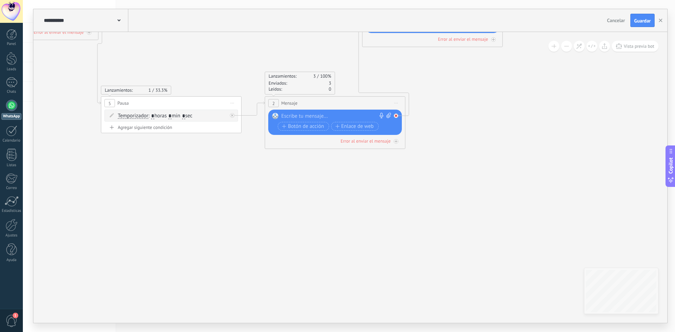
click at [399, 116] on div at bounding box center [398, 114] width 8 height 8
drag, startPoint x: 341, startPoint y: 104, endPoint x: 305, endPoint y: 155, distance: 62.0
click at [305, 155] on icon at bounding box center [219, 39] width 1040 height 571
click at [274, 104] on span "2" at bounding box center [273, 104] width 2 height 6
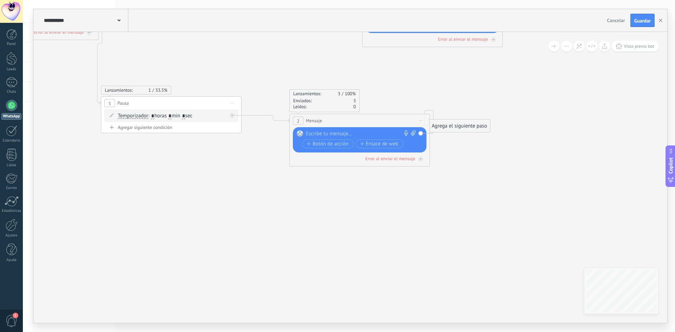
drag, startPoint x: 307, startPoint y: 103, endPoint x: 329, endPoint y: 116, distance: 25.4
click at [329, 116] on div "2 Mensaje ******* (a): Todos los contactos - canales seleccionados Todos los co…" at bounding box center [360, 120] width 140 height 13
click at [342, 115] on div "2 Mensaje ******* (a): Todos los contactos - canales seleccionados Todos los co…" at bounding box center [360, 120] width 140 height 13
click at [413, 133] on icon at bounding box center [413, 132] width 5 height 5
click input "Subir" at bounding box center [0, 0] width 0 height 0
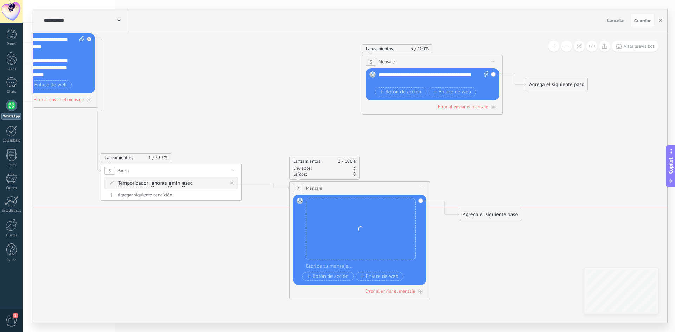
drag, startPoint x: 461, startPoint y: 311, endPoint x: 492, endPoint y: 214, distance: 102.5
click at [492, 214] on div "Agrega el siguiente paso" at bounding box center [490, 215] width 62 height 12
click at [497, 215] on div "Agrega el siguiente paso" at bounding box center [490, 215] width 62 height 12
click at [503, 300] on div "Pausa" at bounding box center [507, 302] width 59 height 7
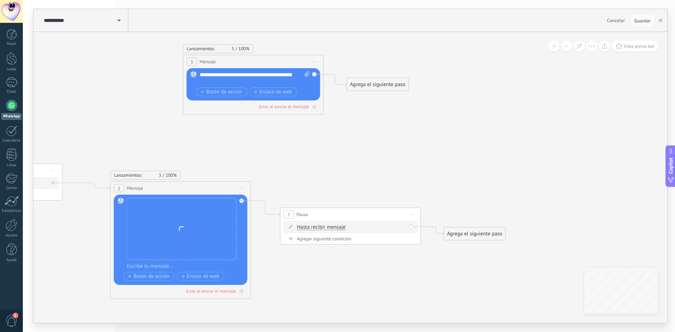
click at [325, 228] on span "Hasta recibir mensaje" at bounding box center [321, 228] width 49 height 6
click at [325, 228] on button "Hasta recibir mensaje" at bounding box center [338, 227] width 88 height 13
click at [324, 242] on span "Temporizador" at bounding box center [331, 240] width 85 height 7
click at [355, 228] on span ": * horas * min * sec" at bounding box center [349, 227] width 44 height 7
click at [355, 227] on span ": * horas * min * sec" at bounding box center [349, 227] width 44 height 7
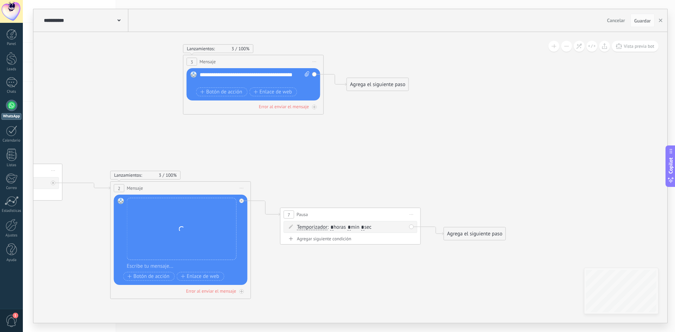
type input "*"
drag, startPoint x: 460, startPoint y: 230, endPoint x: 194, endPoint y: 59, distance: 316.6
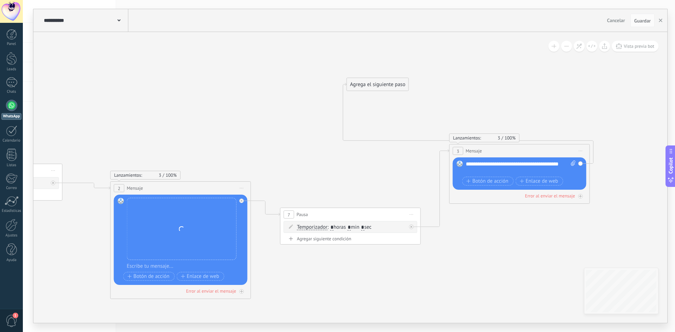
drag, startPoint x: 220, startPoint y: 61, endPoint x: 419, endPoint y: 172, distance: 227.7
click at [486, 154] on div "3 Mensaje ******* (a): Todos los contactos - canales seleccionados Todos los co…" at bounding box center [520, 150] width 140 height 13
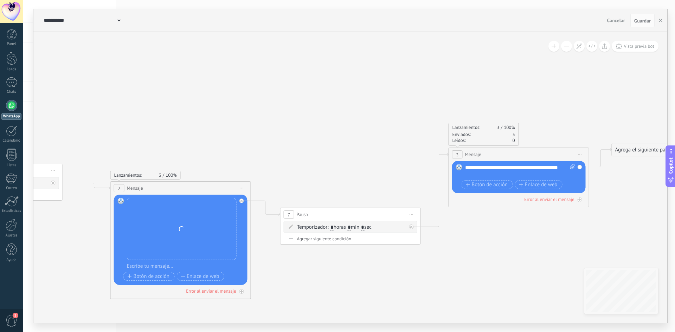
drag, startPoint x: 421, startPoint y: 78, endPoint x: 624, endPoint y: 149, distance: 214.6
click at [624, 149] on div "Agrega el siguiente paso" at bounding box center [643, 150] width 62 height 12
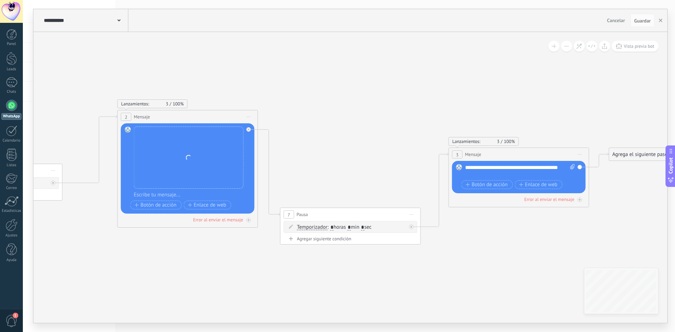
drag, startPoint x: 217, startPoint y: 186, endPoint x: 238, endPoint y: 106, distance: 83.0
click at [223, 110] on div "2 Mensaje ******* (a): Todos los contactos - canales seleccionados Todos los co…" at bounding box center [188, 116] width 140 height 13
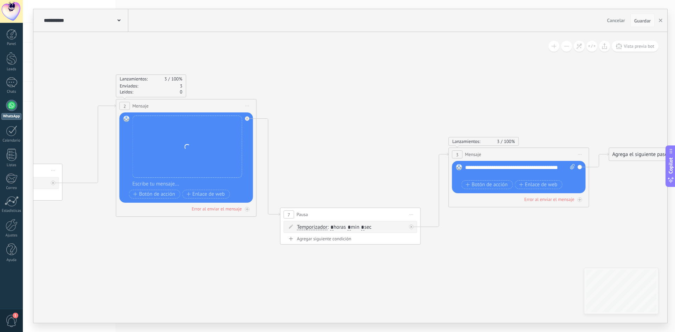
click at [643, 22] on span "Guardar" at bounding box center [642, 20] width 17 height 5
click at [191, 150] on div "Reemplazar Quitar Convertir a mensaje de voz Arrastre la imagen aquí para adjun…" at bounding box center [188, 147] width 110 height 62
click at [117, 21] on icon at bounding box center [118, 20] width 3 height 2
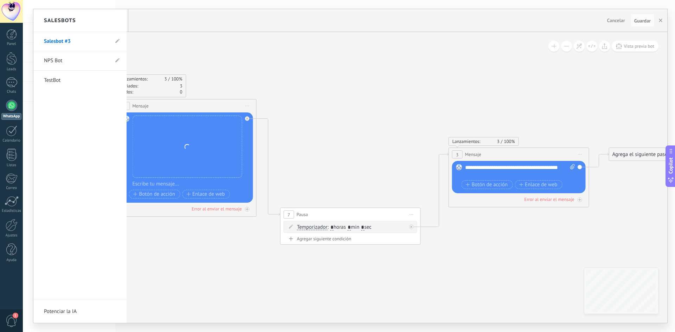
click at [172, 41] on div at bounding box center [350, 166] width 634 height 314
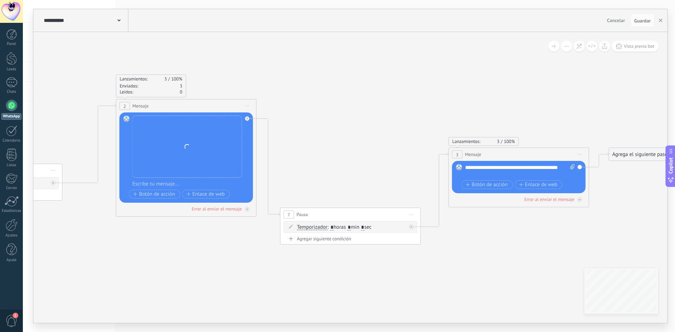
drag, startPoint x: 251, startPoint y: 287, endPoint x: 451, endPoint y: 268, distance: 200.6
click at [457, 268] on icon at bounding box center [171, 120] width 1303 height 599
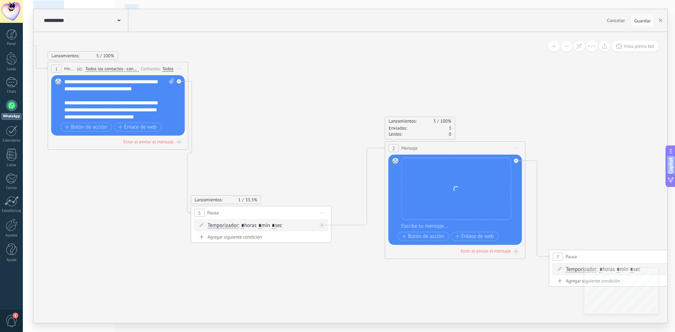
drag, startPoint x: 284, startPoint y: 265, endPoint x: 285, endPoint y: 336, distance: 71.4
click at [285, 332] on html ".abecls-1,.abecls-2{fill-rule:evenodd}.abecls-2{fill:#fff} .abhcls-1{fill:none}…" at bounding box center [337, 166] width 675 height 332
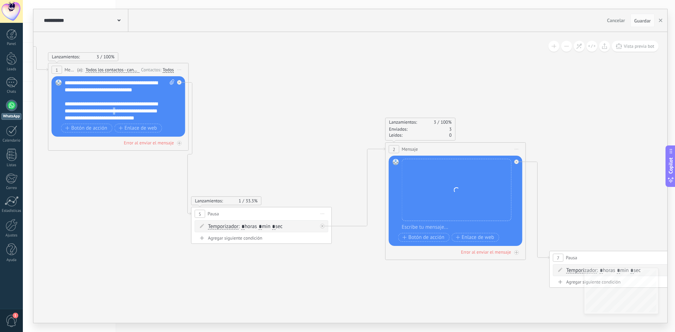
drag, startPoint x: 128, startPoint y: 110, endPoint x: 130, endPoint y: 114, distance: 4.2
click at [129, 112] on div "**********" at bounding box center [120, 100] width 110 height 42
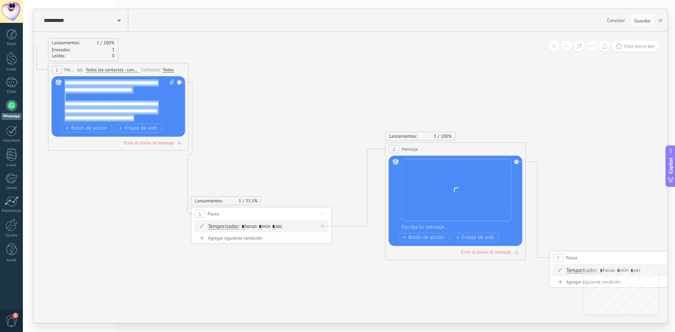
drag, startPoint x: 163, startPoint y: 119, endPoint x: 59, endPoint y: 70, distance: 114.8
click at [59, 70] on div "Lanzamientos: 3 100% Enviados: 3 Leídos: 0 1 Mensaje ******* (a): Todos los con…" at bounding box center [118, 107] width 141 height 88
copy div "**********"
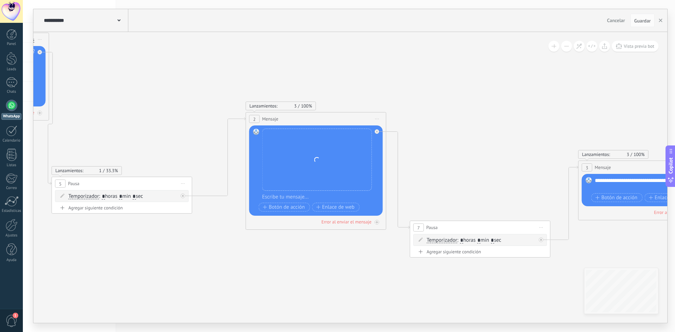
drag, startPoint x: 490, startPoint y: 283, endPoint x: 277, endPoint y: 250, distance: 215.9
click at [277, 250] on icon at bounding box center [301, 133] width 1303 height 599
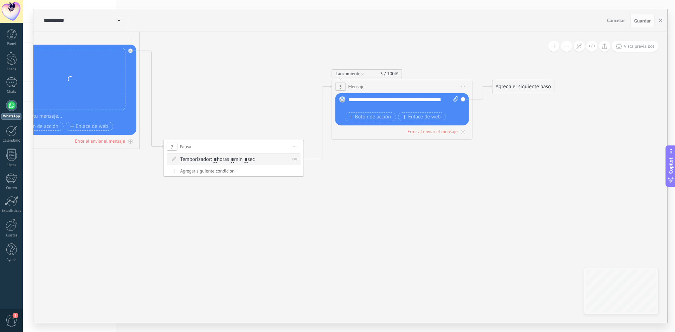
drag, startPoint x: 424, startPoint y: 160, endPoint x: 266, endPoint y: 87, distance: 173.8
click at [266, 87] on icon at bounding box center [55, 52] width 1303 height 599
drag, startPoint x: 372, startPoint y: 108, endPoint x: 347, endPoint y: 99, distance: 26.6
click at [347, 99] on div "Reemplazar Quitar Convertir a mensaje de voz Arrastre la imagen aquí para adjun…" at bounding box center [402, 109] width 134 height 32
copy div "**********"
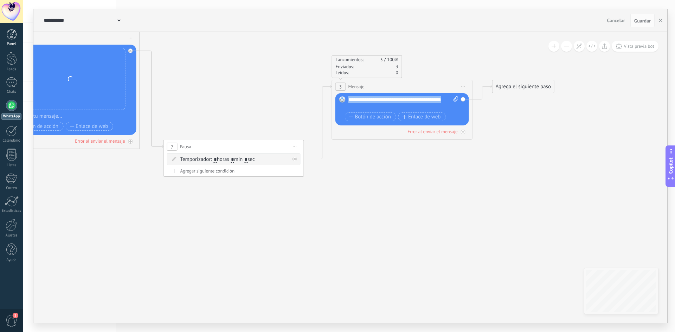
click at [13, 41] on link "Panel" at bounding box center [11, 37] width 23 height 17
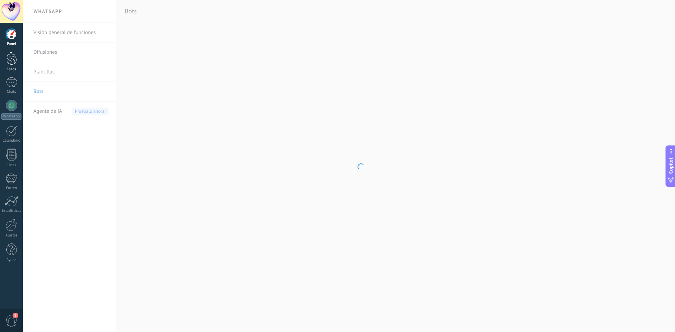
click at [11, 59] on div at bounding box center [11, 58] width 11 height 13
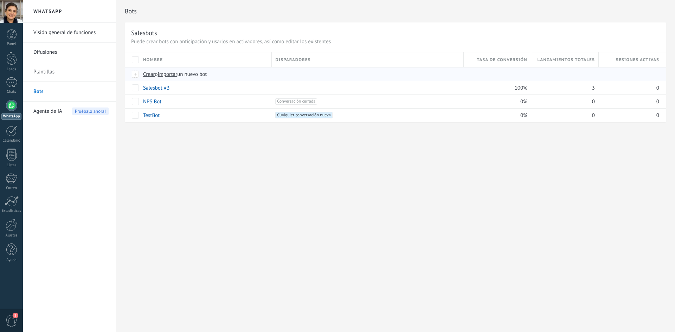
click at [148, 75] on span "Crear" at bounding box center [149, 74] width 12 height 7
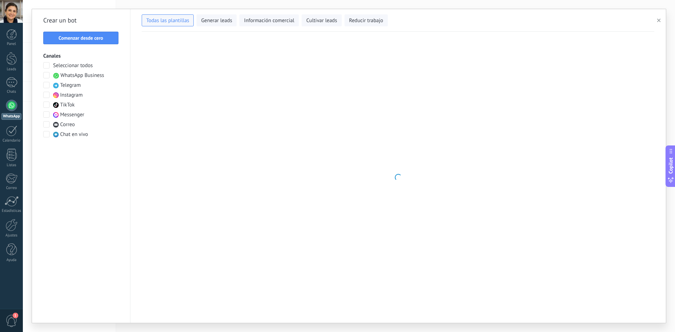
type input "**********"
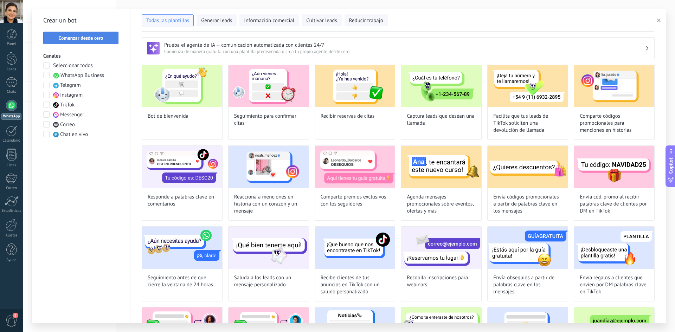
click at [75, 41] on button "Comenzar desde cero" at bounding box center [80, 38] width 75 height 13
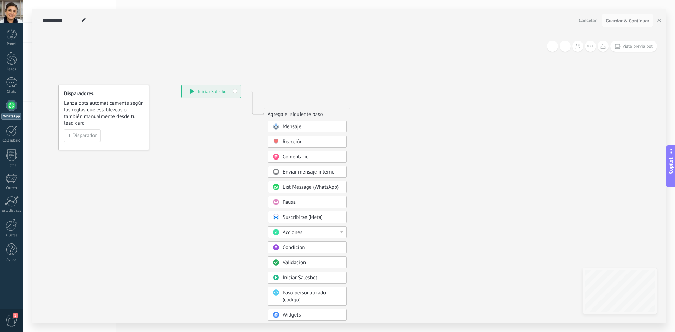
click at [298, 127] on span "Mensaje" at bounding box center [292, 126] width 19 height 7
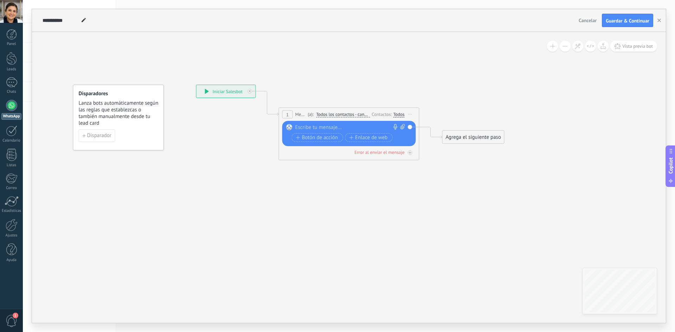
click at [310, 124] on div at bounding box center [347, 127] width 104 height 7
paste div
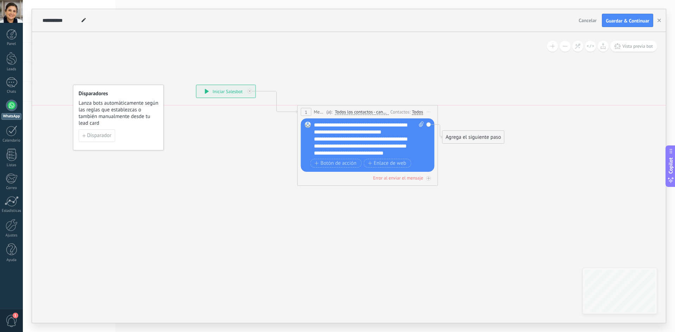
drag, startPoint x: 374, startPoint y: 115, endPoint x: 393, endPoint y: 115, distance: 18.6
click at [393, 115] on div "Contactos:" at bounding box center [400, 112] width 21 height 7
drag, startPoint x: 463, startPoint y: 134, endPoint x: 259, endPoint y: 98, distance: 207.0
click at [484, 134] on div "Agrega el siguiente paso" at bounding box center [499, 137] width 62 height 12
click at [66, 22] on input "**********" at bounding box center [61, 21] width 37 height 6
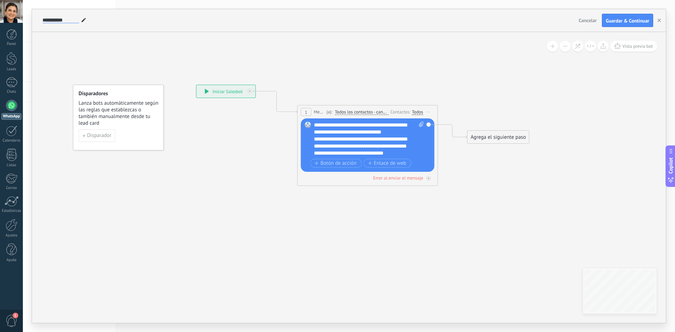
drag, startPoint x: 79, startPoint y: 20, endPoint x: 26, endPoint y: 10, distance: 53.9
click at [26, 10] on div "**********" at bounding box center [349, 166] width 652 height 332
type input "**********"
click at [103, 37] on icon at bounding box center [350, 135] width 661 height 453
click at [479, 136] on div "Agrega el siguiente paso" at bounding box center [499, 137] width 62 height 12
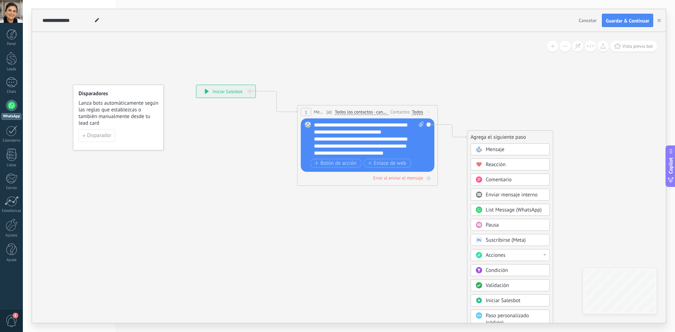
click at [500, 223] on div "Pausa" at bounding box center [515, 225] width 59 height 7
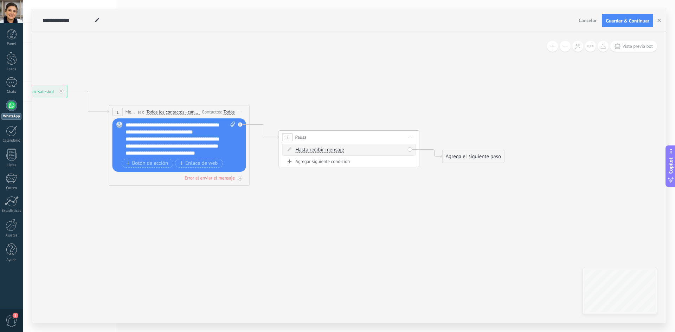
click at [348, 147] on div "Hasta recibir mensaje Hasta recibir mensaje Temporizador Excepto horas laborale…" at bounding box center [350, 150] width 109 height 7
click at [332, 150] on span "Hasta recibir mensaje" at bounding box center [320, 150] width 49 height 6
click at [332, 150] on button "Hasta recibir mensaje" at bounding box center [336, 150] width 88 height 13
click at [328, 163] on span "Temporizador" at bounding box center [330, 162] width 85 height 7
click at [354, 150] on span ": * horas * min * sec" at bounding box center [348, 150] width 44 height 7
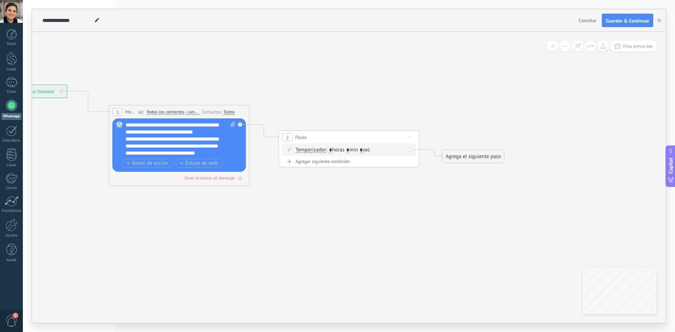
click at [349, 150] on span ": * horas * min * sec" at bounding box center [348, 150] width 44 height 7
click at [349, 149] on input "*" at bounding box center [347, 151] width 3 height 6
click at [354, 149] on span ": * horas * min * sec" at bounding box center [348, 150] width 44 height 7
type input "*"
click at [472, 157] on div "Agrega el siguiente paso" at bounding box center [474, 157] width 62 height 12
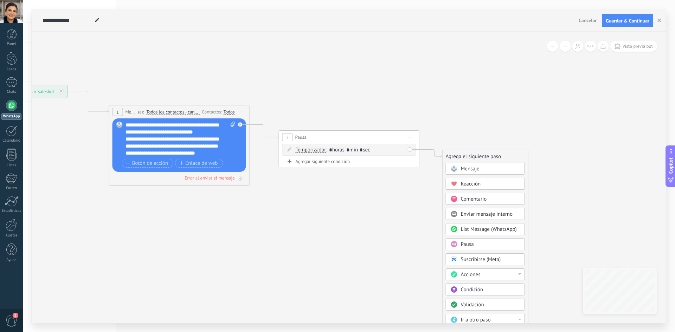
click at [472, 169] on span "Mensaje" at bounding box center [470, 169] width 19 height 7
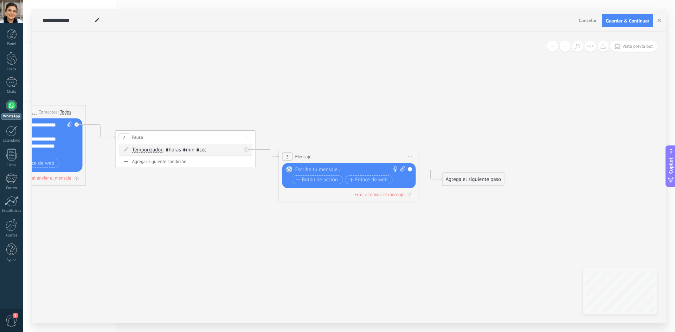
click at [401, 169] on icon at bounding box center [402, 168] width 5 height 5
click input "Subir" at bounding box center [0, 0] width 0 height 0
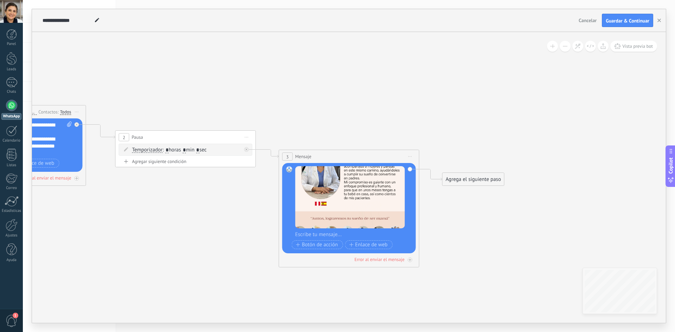
click at [463, 185] on div "Agrega el siguiente paso" at bounding box center [474, 180] width 62 height 12
click at [482, 265] on div "Pausa" at bounding box center [490, 267] width 59 height 7
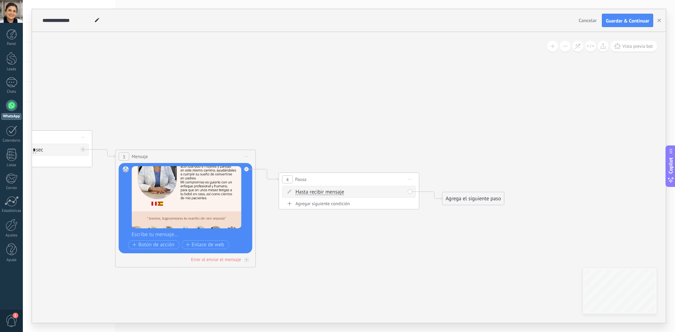
click at [334, 195] on div "Hasta recibir mensaje Hasta recibir mensaje Temporizador Excepto horas laborale…" at bounding box center [350, 192] width 109 height 7
click at [332, 195] on span "Hasta recibir mensaje" at bounding box center [320, 192] width 49 height 6
click at [332, 195] on button "Hasta recibir mensaje" at bounding box center [336, 192] width 88 height 13
click at [328, 207] on span "Temporizador" at bounding box center [330, 204] width 85 height 7
click at [354, 194] on span ": * horas * min * sec" at bounding box center [348, 192] width 44 height 7
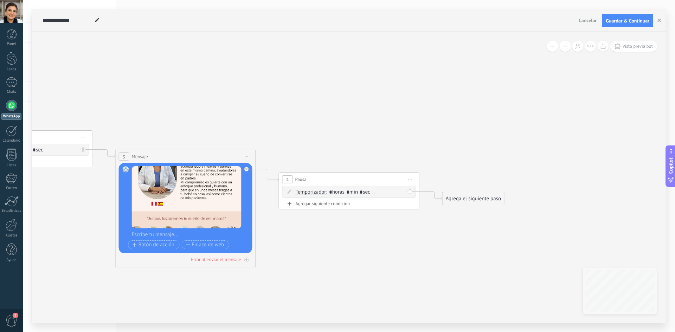
click at [349, 194] on input "*" at bounding box center [347, 193] width 3 height 6
drag, startPoint x: 357, startPoint y: 193, endPoint x: 351, endPoint y: 192, distance: 5.7
click at [351, 192] on span ": * horas ** min * sec" at bounding box center [349, 192] width 47 height 7
drag, startPoint x: 353, startPoint y: 191, endPoint x: 357, endPoint y: 191, distance: 4.2
click at [357, 191] on span ": * horas ** min * sec" at bounding box center [349, 192] width 47 height 7
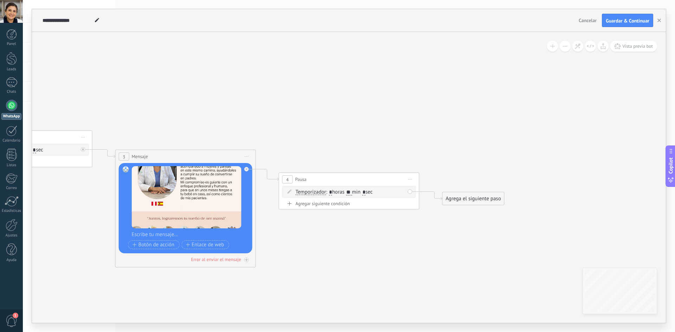
type input "*"
drag, startPoint x: 370, startPoint y: 191, endPoint x: 366, endPoint y: 192, distance: 4.4
click at [366, 192] on span ": * horas * min * sec" at bounding box center [348, 192] width 44 height 7
click at [370, 192] on span ": * horas * min * sec" at bounding box center [348, 192] width 44 height 7
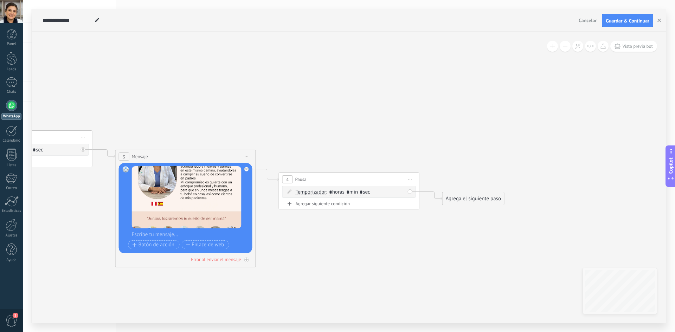
click at [366, 193] on span ": * horas * min * sec" at bounding box center [348, 192] width 44 height 7
click at [370, 192] on span ": * horas * min * sec" at bounding box center [348, 192] width 44 height 7
type input "*"
click at [285, 294] on icon at bounding box center [80, 176] width 1151 height 534
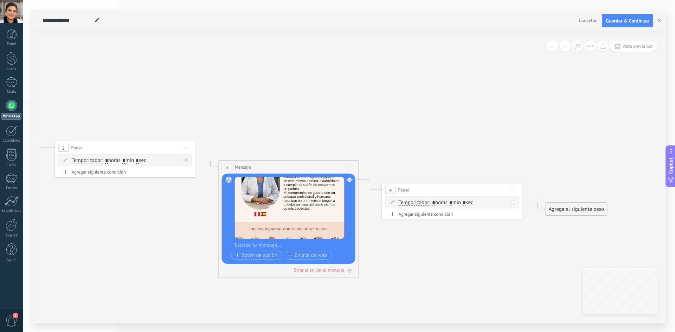
drag, startPoint x: 154, startPoint y: 110, endPoint x: 192, endPoint y: 148, distance: 53.9
click at [257, 121] on icon at bounding box center [183, 186] width 1151 height 534
click at [126, 162] on input "*" at bounding box center [123, 162] width 3 height 6
click at [128, 160] on input "**" at bounding box center [125, 162] width 6 height 6
click at [127, 160] on input "**" at bounding box center [125, 162] width 6 height 6
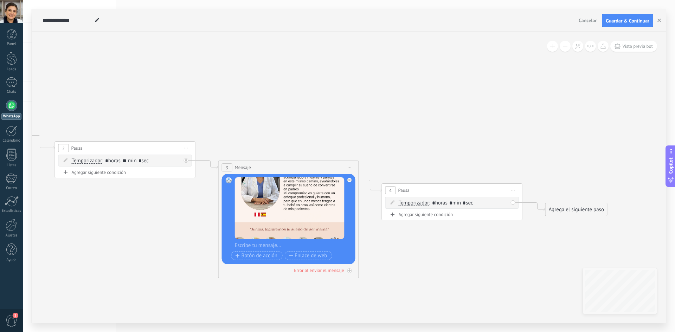
type input "**"
drag, startPoint x: 148, startPoint y: 161, endPoint x: 144, endPoint y: 160, distance: 3.9
click at [144, 160] on span ": * horas ** min * sec" at bounding box center [125, 160] width 47 height 7
type input "*"
click at [210, 126] on icon at bounding box center [183, 187] width 1151 height 534
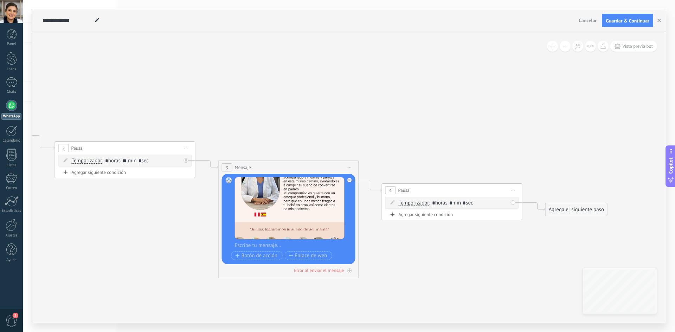
click at [128, 159] on input "**" at bounding box center [125, 162] width 6 height 6
type input "*"
drag, startPoint x: 445, startPoint y: 261, endPoint x: 535, endPoint y: 233, distance: 94.7
click at [446, 262] on icon at bounding box center [183, 187] width 1151 height 534
click at [573, 208] on div "Agrega el siguiente paso" at bounding box center [578, 210] width 62 height 12
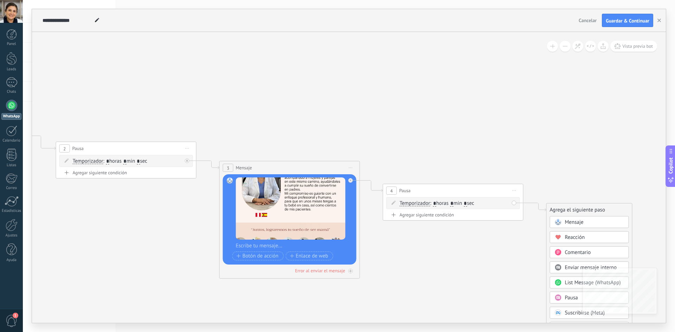
click at [568, 222] on span "Mensaje" at bounding box center [574, 222] width 19 height 7
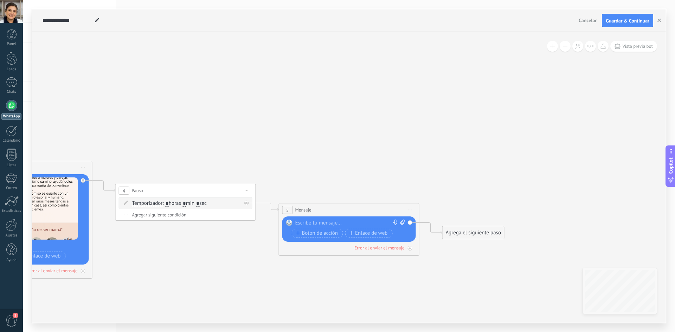
click at [314, 220] on div at bounding box center [347, 223] width 104 height 7
paste div
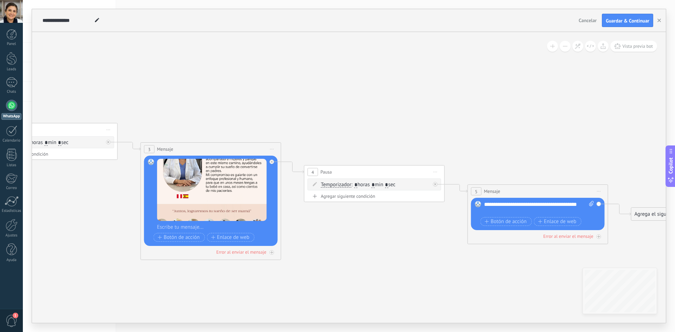
drag, startPoint x: 226, startPoint y: 266, endPoint x: 420, endPoint y: 244, distance: 196.1
click at [429, 245] on icon at bounding box center [187, 169] width 1315 height 534
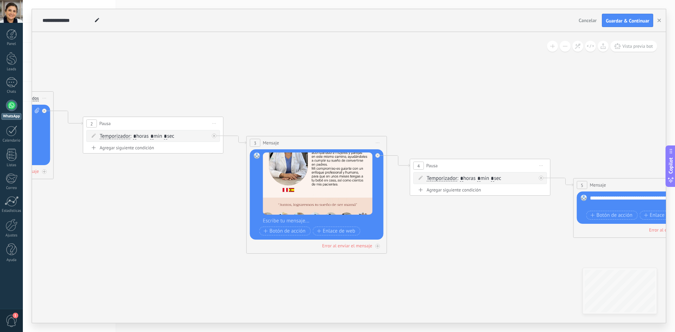
drag, startPoint x: 296, startPoint y: 283, endPoint x: 387, endPoint y: 270, distance: 91.7
click at [382, 275] on icon at bounding box center [293, 162] width 1315 height 534
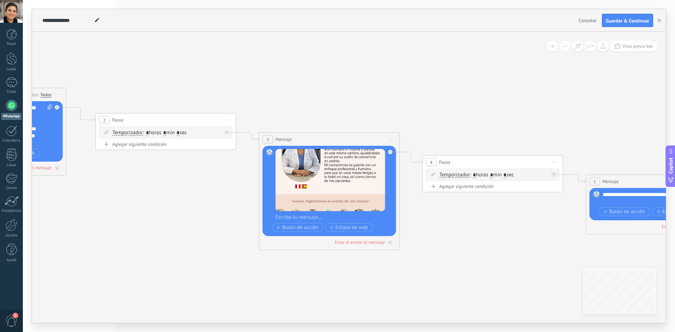
drag, startPoint x: 197, startPoint y: 239, endPoint x: 307, endPoint y: 189, distance: 120.7
click at [247, 223] on icon at bounding box center [306, 159] width 1315 height 534
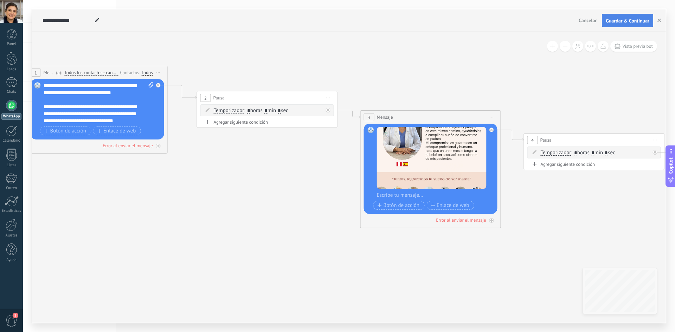
click at [614, 19] on span "Guardar & Continuar" at bounding box center [628, 20] width 44 height 5
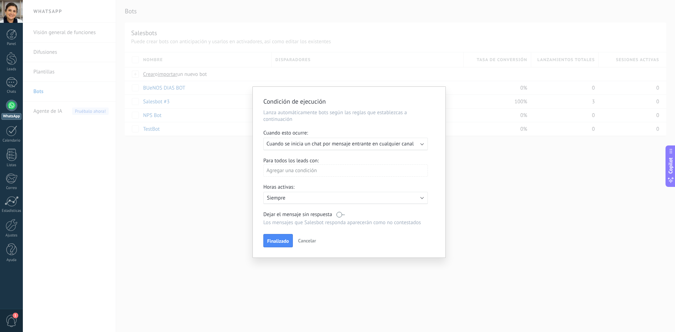
click at [300, 146] on span "Cuando se inicia un chat por mensaje entrante en cualquier canal" at bounding box center [339, 144] width 147 height 7
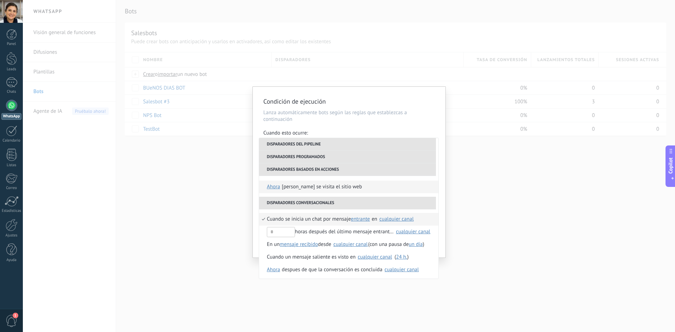
scroll to position [166, 0]
click at [352, 116] on p "Lanza automáticamente bots según las reglas que establezcas a continuación" at bounding box center [349, 115] width 172 height 13
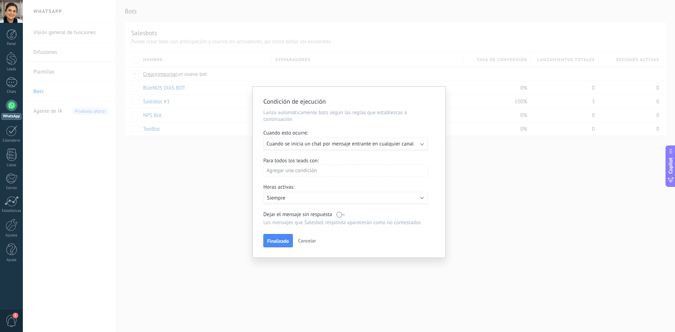
click at [314, 174] on div "Agregar una condición" at bounding box center [345, 171] width 165 height 12
click at [363, 162] on div at bounding box center [349, 172] width 193 height 171
click at [318, 198] on p "Siempre" at bounding box center [328, 198] width 123 height 7
click at [402, 213] on span "10:00" at bounding box center [408, 213] width 13 height 7
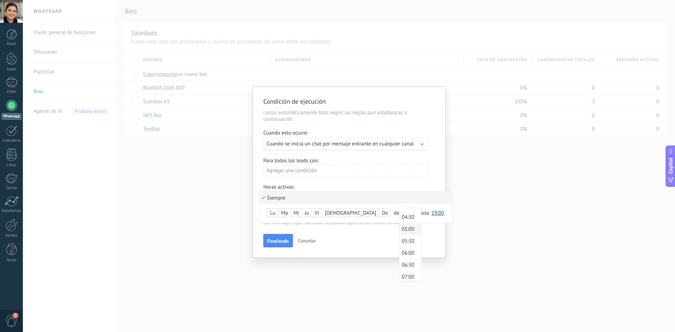
click at [399, 229] on span "05:00" at bounding box center [409, 229] width 20 height 7
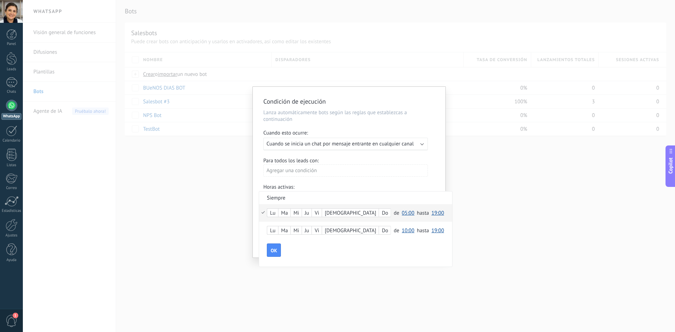
click at [431, 213] on span "19:00" at bounding box center [437, 213] width 13 height 7
click at [429, 244] on span "12:00" at bounding box center [439, 246] width 20 height 7
click at [277, 251] on span "OK" at bounding box center [274, 250] width 6 height 5
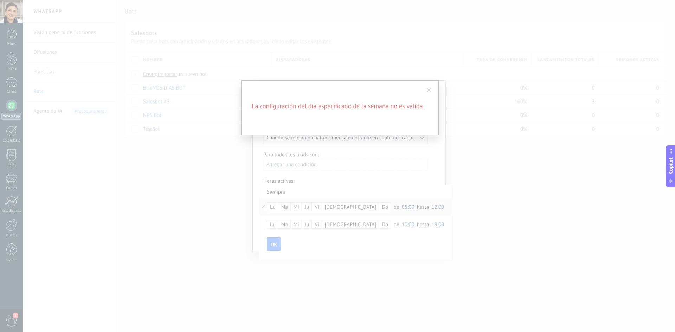
click at [428, 92] on span at bounding box center [429, 90] width 5 height 5
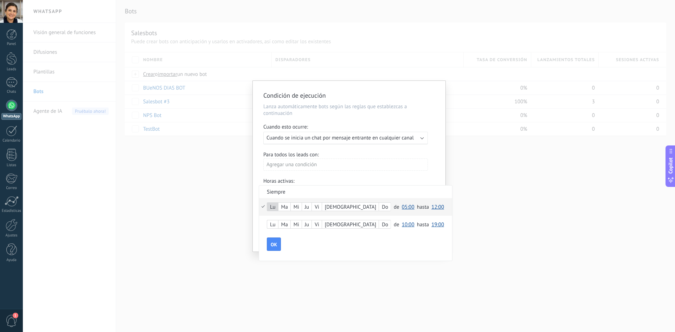
scroll to position [0, 0]
click at [379, 207] on div "Do" at bounding box center [385, 207] width 12 height 10
click at [277, 245] on button "OK" at bounding box center [274, 244] width 14 height 13
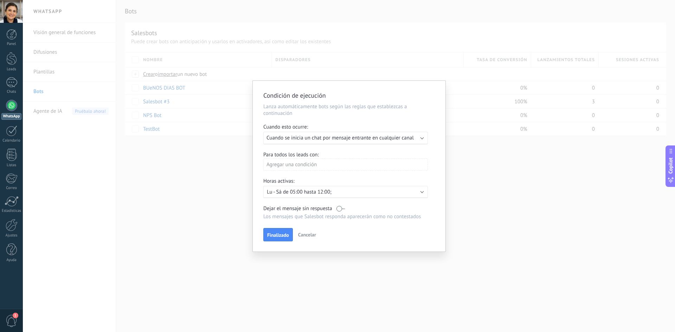
click at [303, 164] on div "Agregar una condición" at bounding box center [345, 165] width 165 height 12
click at [311, 192] on div "Etapa del lead" at bounding box center [294, 191] width 55 height 10
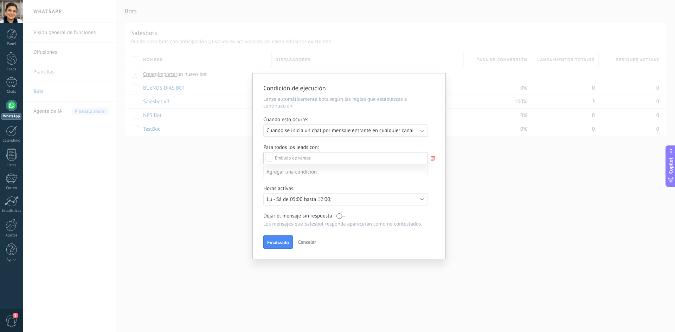
click at [310, 159] on span at bounding box center [293, 158] width 36 height 6
click at [325, 143] on div at bounding box center [349, 166] width 652 height 332
click at [0, 0] on div "Incoming leads Nueva consulta Cualificado Especialista asignado Cita confirmada…" at bounding box center [0, 0] width 0 height 0
click at [328, 157] on label at bounding box center [345, 158] width 165 height 12
click at [435, 160] on div at bounding box center [349, 166] width 652 height 332
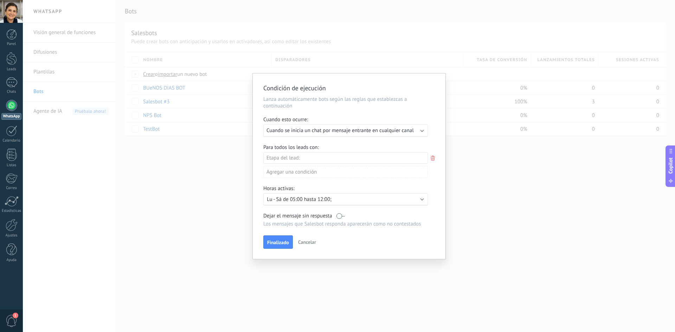
click at [431, 159] on icon at bounding box center [433, 158] width 8 height 8
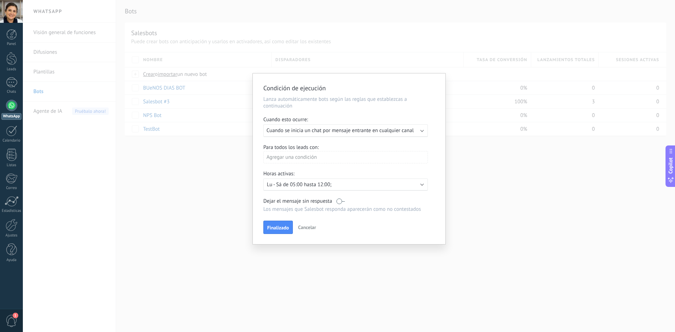
click at [385, 161] on div "Agregar una condición" at bounding box center [345, 157] width 165 height 12
click at [302, 184] on div "Etapa del lead" at bounding box center [294, 184] width 55 height 10
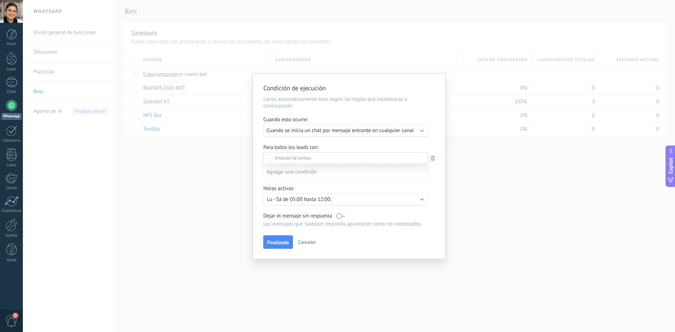
scroll to position [85, 0]
click at [285, 244] on div "Incoming leads Nueva consulta Cualificado Especialista asignado Cita confirmada…" at bounding box center [345, 241] width 165 height 179
click at [282, 245] on span "Finalizado" at bounding box center [278, 244] width 22 height 5
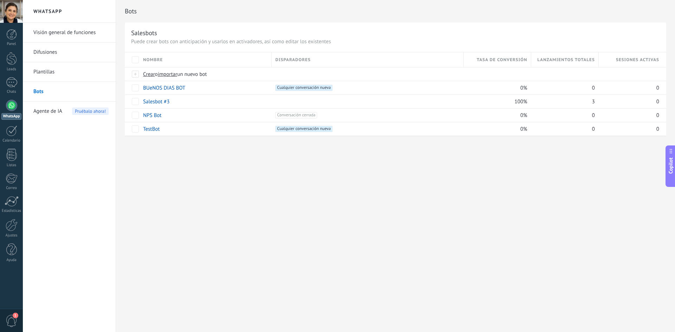
click at [49, 62] on link "Plantillas" at bounding box center [70, 72] width 75 height 20
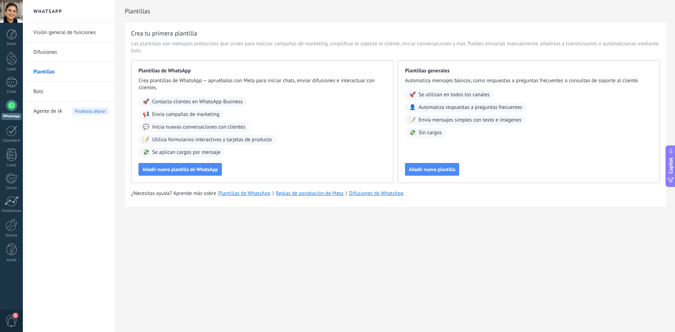
click at [44, 88] on link "Bots" at bounding box center [70, 92] width 75 height 20
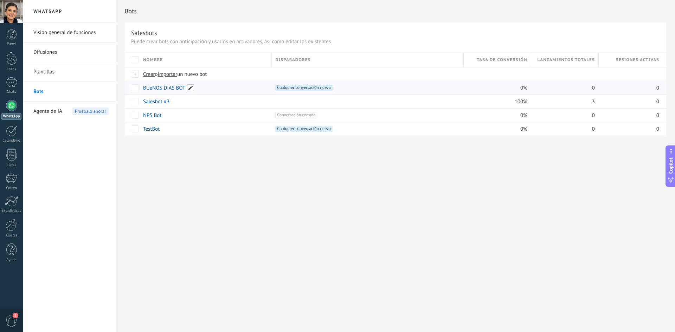
click at [191, 87] on span at bounding box center [190, 87] width 7 height 7
click at [149, 88] on input "**********" at bounding box center [204, 88] width 123 height 11
type input "**********"
click at [149, 103] on button "Guardar" at bounding box center [158, 103] width 31 height 13
click at [13, 65] on link "Leads" at bounding box center [11, 62] width 23 height 20
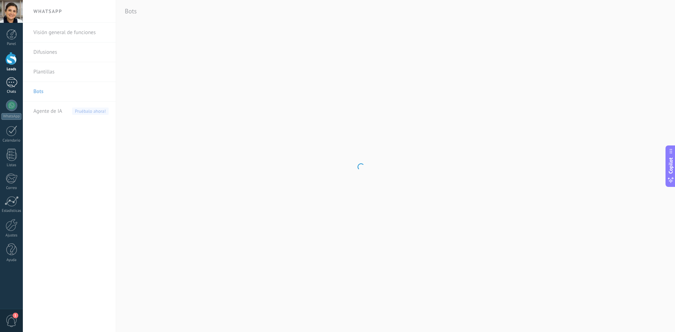
click at [12, 83] on div at bounding box center [11, 82] width 11 height 10
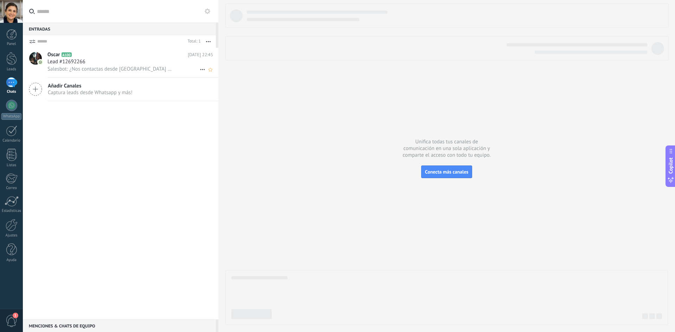
click at [98, 67] on span "Salesbot: ¿Nos contactas desde [GEOGRAPHIC_DATA] o desde Provincia?" at bounding box center [110, 69] width 127 height 7
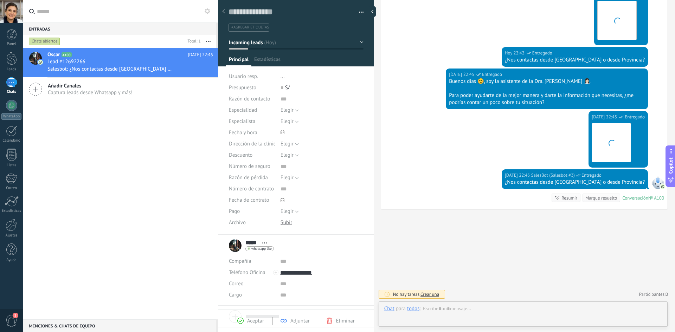
scroll to position [11, 0]
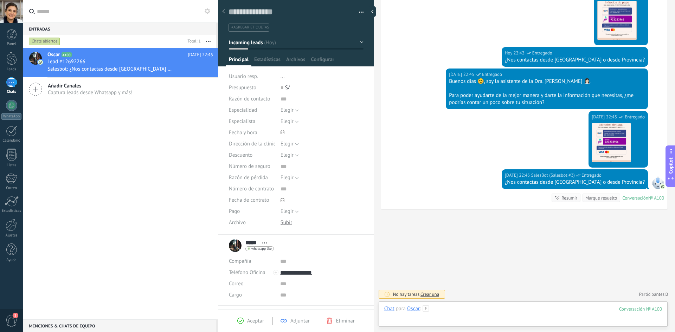
click at [439, 308] on div at bounding box center [523, 316] width 278 height 21
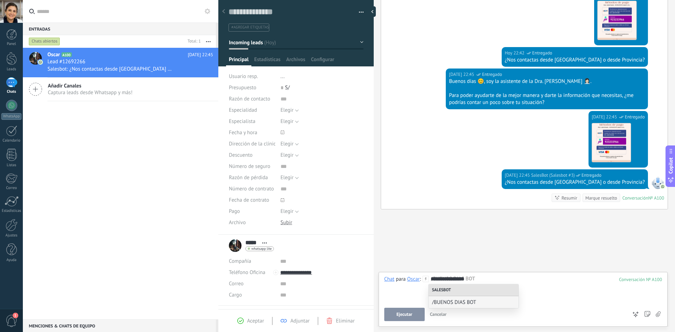
click at [411, 317] on span "Ejecutar" at bounding box center [405, 314] width 16 height 5
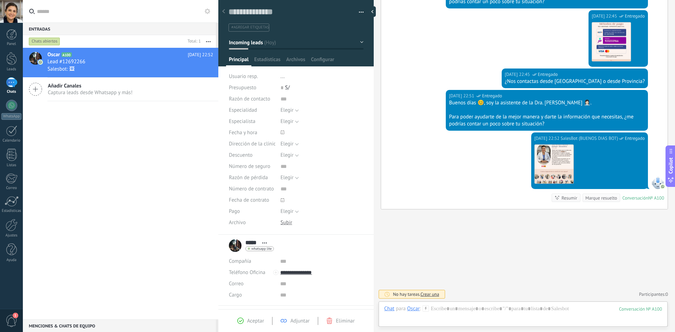
scroll to position [426, 0]
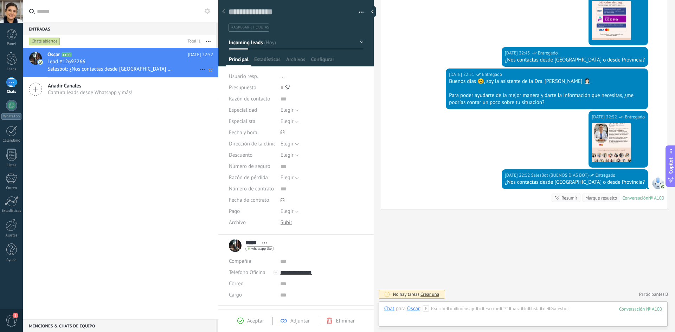
click at [85, 67] on span "Salesbot: ¿Nos contactas desde [GEOGRAPHIC_DATA] o desde Provincia?" at bounding box center [110, 69] width 127 height 7
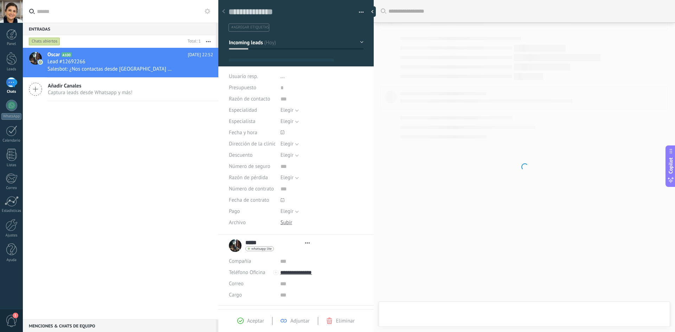
type textarea "**********"
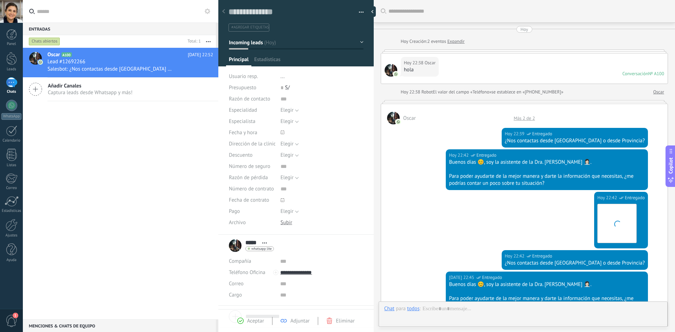
scroll to position [11, 0]
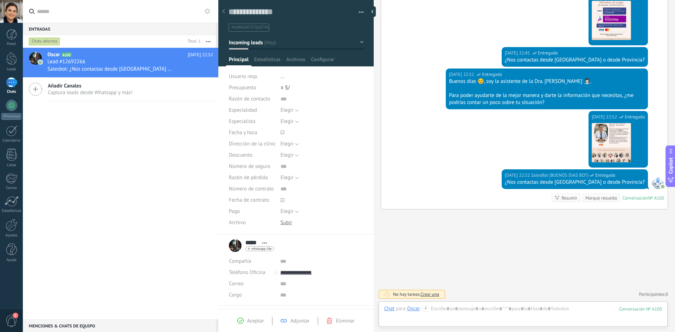
click at [13, 80] on div at bounding box center [11, 82] width 11 height 10
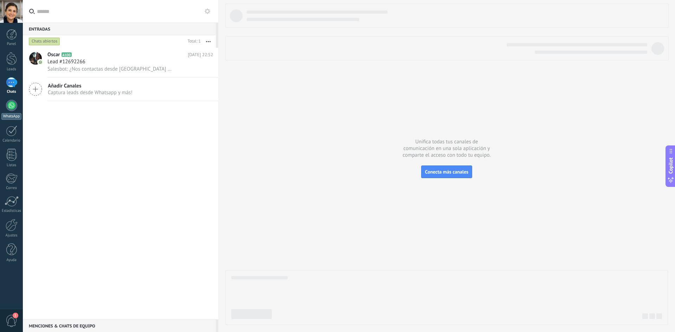
click at [14, 101] on div at bounding box center [11, 105] width 11 height 11
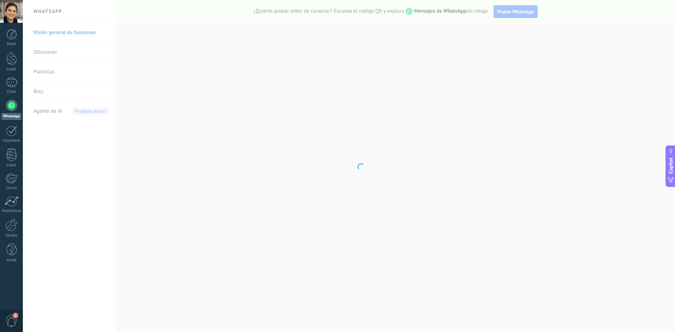
click at [42, 71] on body ".abecls-1,.abecls-2{fill-rule:evenodd}.abecls-2{fill:#fff} .abhcls-1{fill:none}…" at bounding box center [337, 166] width 675 height 332
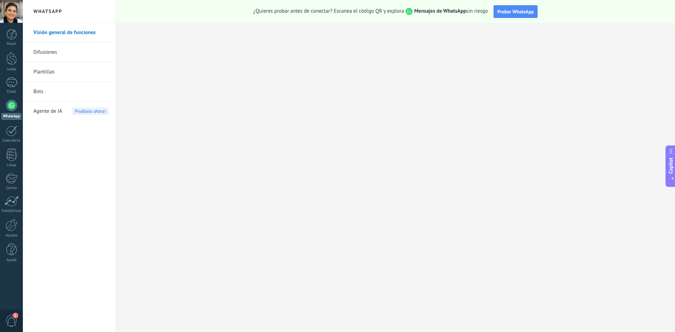
click at [48, 72] on link "Plantillas" at bounding box center [70, 72] width 75 height 20
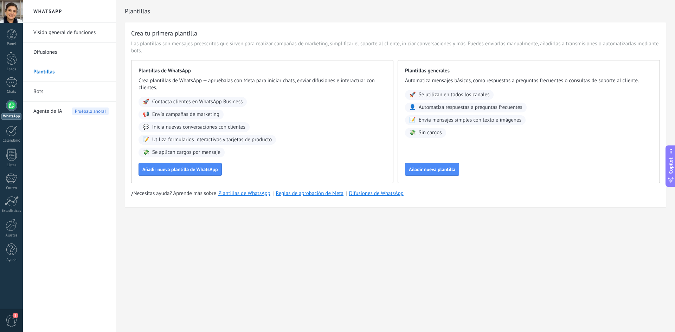
click at [60, 97] on link "Bots" at bounding box center [70, 92] width 75 height 20
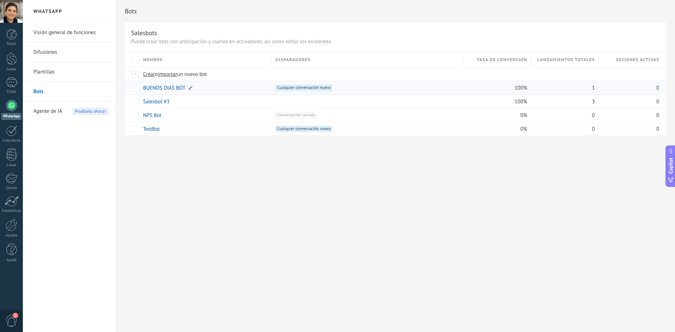
click at [169, 85] on link "BUENOS DIAS BOT" at bounding box center [164, 88] width 42 height 7
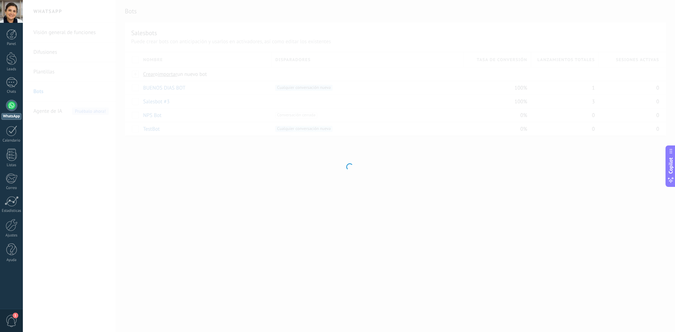
type input "**********"
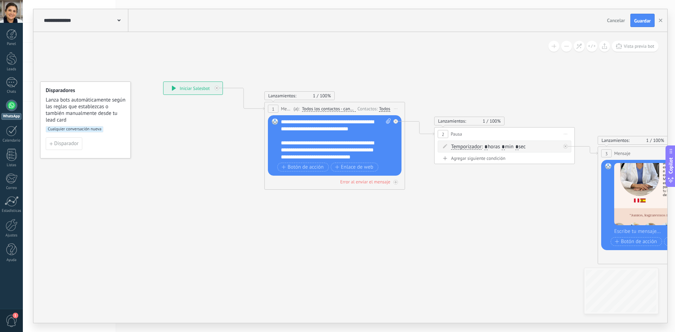
drag, startPoint x: 240, startPoint y: 221, endPoint x: 97, endPoint y: 217, distance: 142.4
click at [118, 217] on icon at bounding box center [614, 173] width 1254 height 534
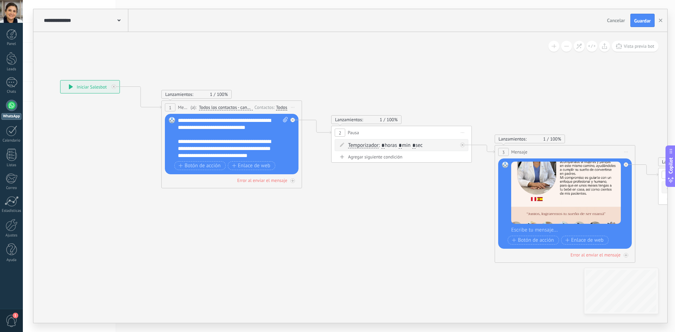
click at [294, 227] on icon at bounding box center [511, 171] width 1254 height 534
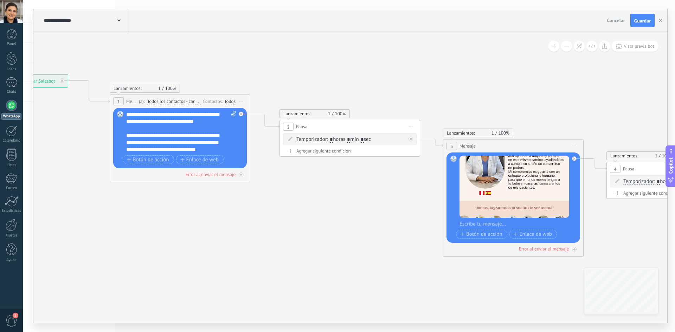
click at [271, 227] on icon at bounding box center [460, 165] width 1254 height 534
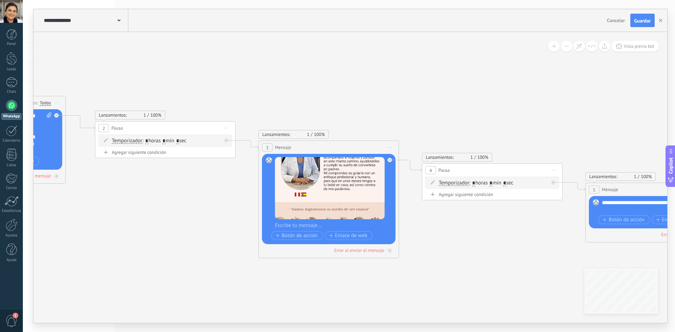
drag, startPoint x: 542, startPoint y: 224, endPoint x: 341, endPoint y: 227, distance: 201.1
click at [298, 229] on icon at bounding box center [305, 167] width 1315 height 534
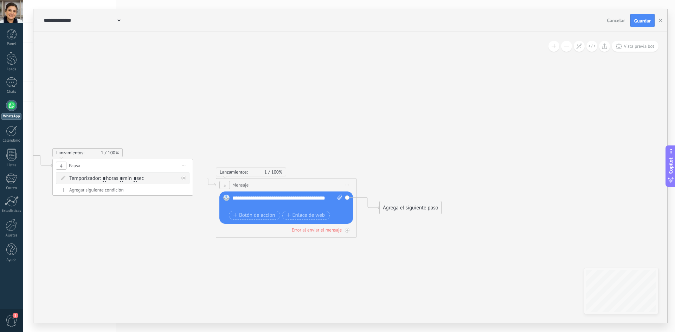
drag, startPoint x: 584, startPoint y: 250, endPoint x: 273, endPoint y: 233, distance: 312.0
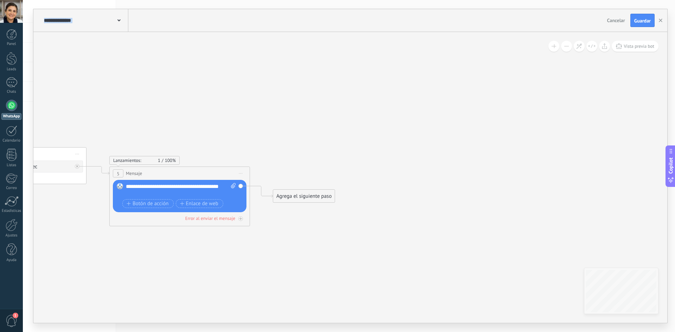
click at [292, 198] on div "Agrega el siguiente paso" at bounding box center [304, 197] width 62 height 12
click at [582, 46] on icon at bounding box center [579, 46] width 6 height 6
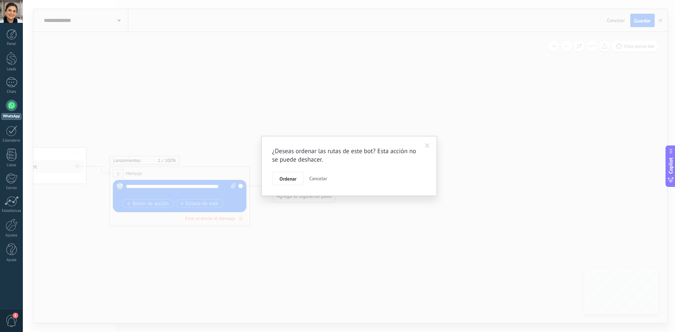
click at [332, 180] on div "Ordenar Cancelar" at bounding box center [349, 178] width 154 height 13
click at [431, 144] on span at bounding box center [428, 146] width 12 height 12
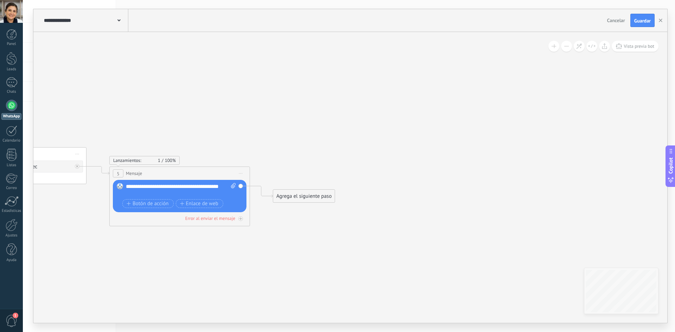
click at [557, 48] on button at bounding box center [553, 46] width 11 height 11
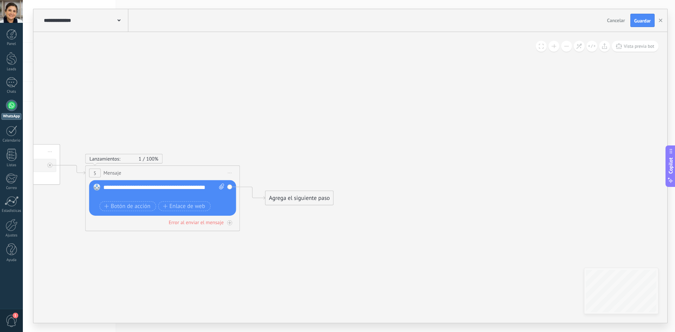
click at [565, 46] on button at bounding box center [566, 46] width 11 height 11
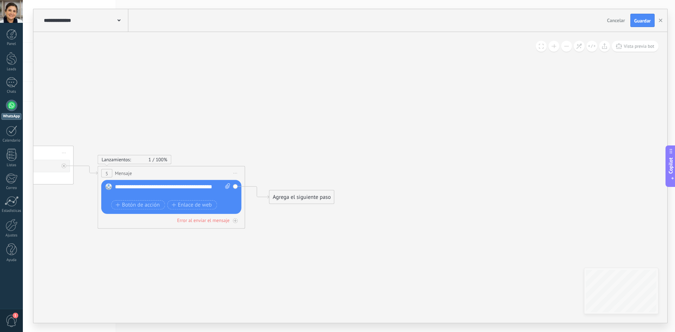
click at [565, 46] on button at bounding box center [566, 46] width 11 height 11
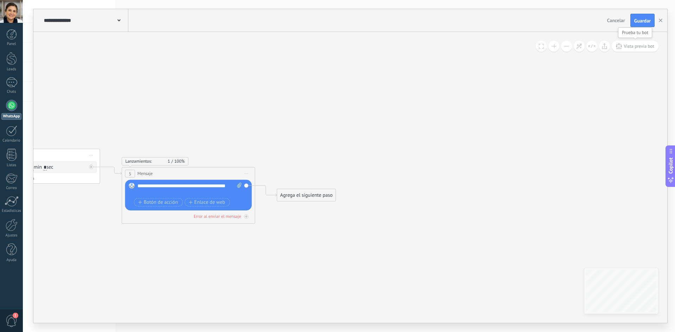
click at [638, 51] on button "Vista previa bot" at bounding box center [635, 46] width 47 height 11
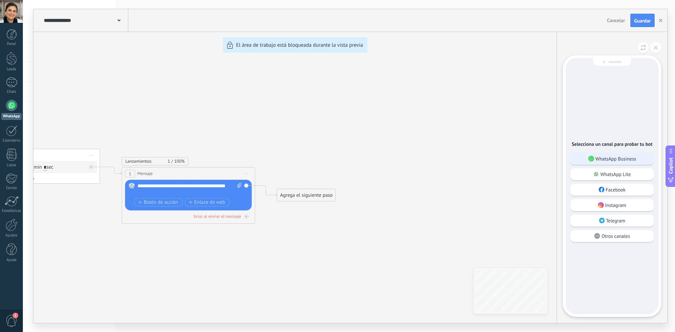
click at [609, 161] on p "WhatsApp Business" at bounding box center [616, 159] width 41 height 6
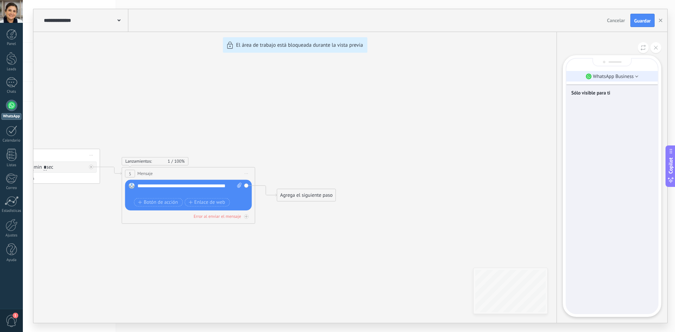
click at [604, 76] on p "WhatsApp Business" at bounding box center [613, 76] width 41 height 6
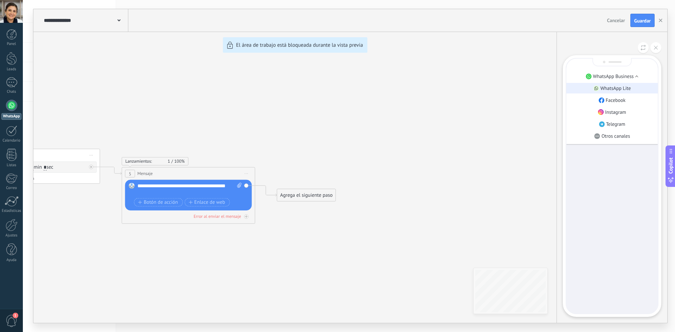
click at [614, 87] on p "WhatsApp Lite" at bounding box center [615, 88] width 31 height 6
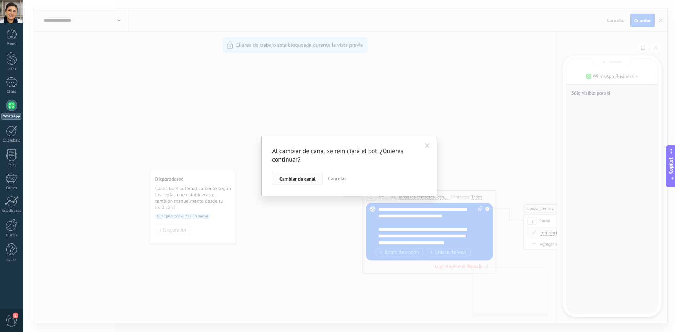
click at [309, 178] on span "Cambiar de canal" at bounding box center [297, 178] width 36 height 5
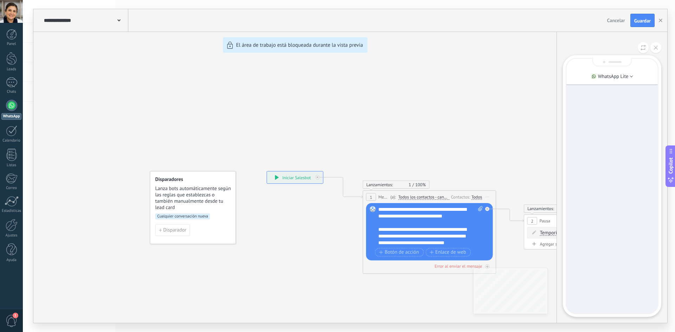
drag, startPoint x: 489, startPoint y: 155, endPoint x: 412, endPoint y: 147, distance: 77.3
click at [412, 147] on div "**********" at bounding box center [350, 166] width 634 height 314
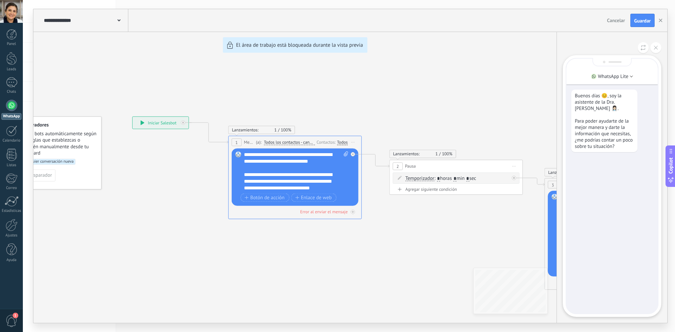
click at [602, 175] on div "Buenos días 😊, soy la asistente de la Dra. [PERSON_NAME] 👩🏻‍⚕️. Para poder ayud…" at bounding box center [611, 186] width 91 height 255
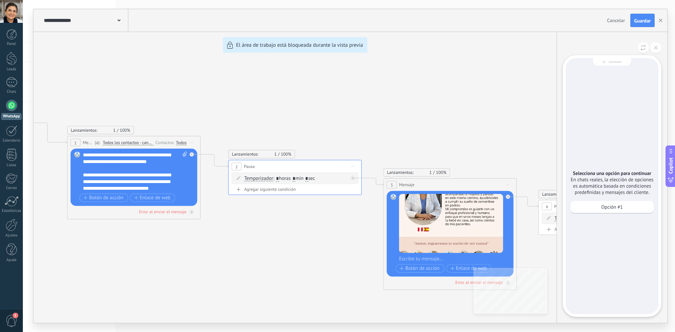
click at [489, 88] on div "**********" at bounding box center [350, 166] width 634 height 314
click at [597, 131] on div "Selecciona una opción para continuar En chats reales, la elección de opciones e…" at bounding box center [612, 186] width 93 height 256
click at [655, 48] on icon at bounding box center [656, 48] width 4 height 4
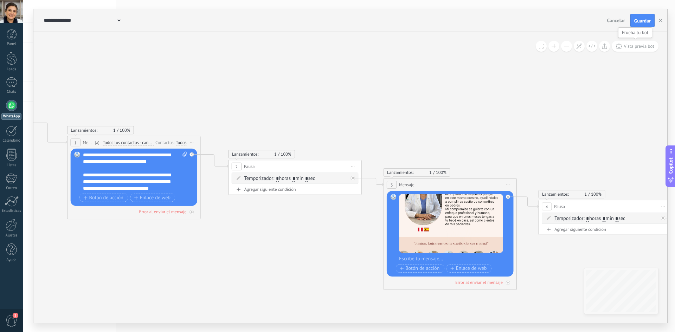
click at [625, 44] on span "Vista previa bot" at bounding box center [639, 46] width 31 height 6
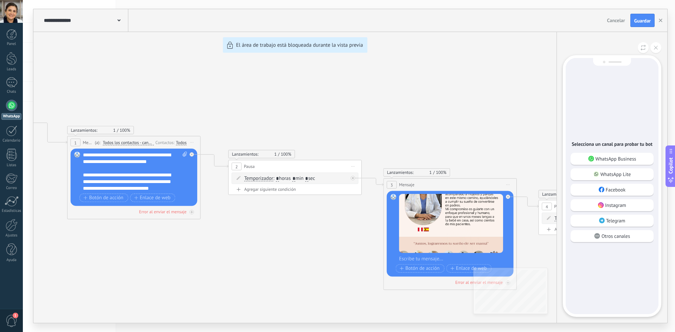
click at [604, 172] on p "WhatsApp Lite" at bounding box center [615, 174] width 31 height 6
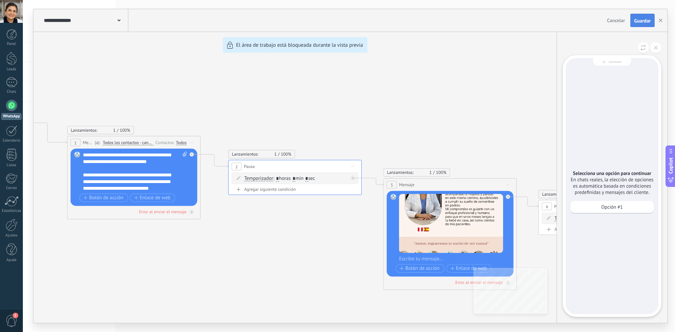
click at [644, 22] on span "Guardar" at bounding box center [642, 20] width 17 height 5
click at [496, 94] on div "**********" at bounding box center [350, 166] width 634 height 314
click at [659, 49] on button at bounding box center [655, 47] width 11 height 11
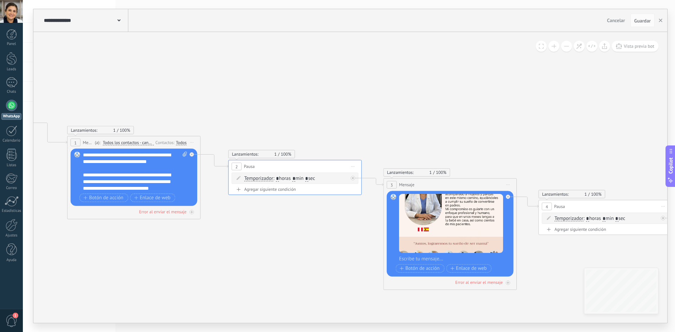
drag, startPoint x: 496, startPoint y: 133, endPoint x: 457, endPoint y: 123, distance: 41.1
click at [328, 108] on div "**********" at bounding box center [350, 166] width 634 height 314
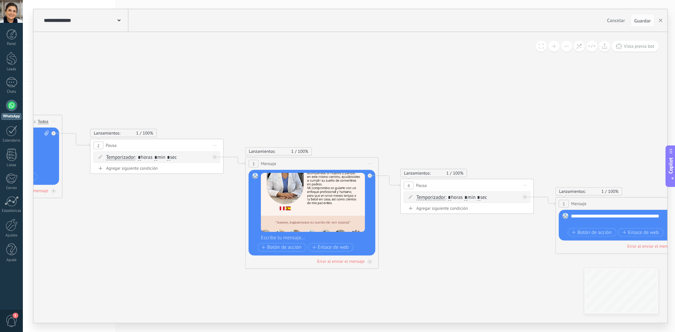
drag, startPoint x: 585, startPoint y: 119, endPoint x: 453, endPoint y: 100, distance: 133.5
click at [458, 100] on icon at bounding box center [290, 182] width 1248 height 507
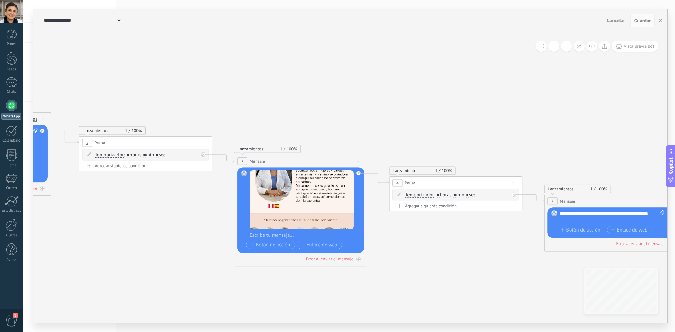
drag, startPoint x: 565, startPoint y: 107, endPoint x: 643, endPoint y: 114, distance: 78.8
click at [463, 99] on icon at bounding box center [279, 179] width 1248 height 507
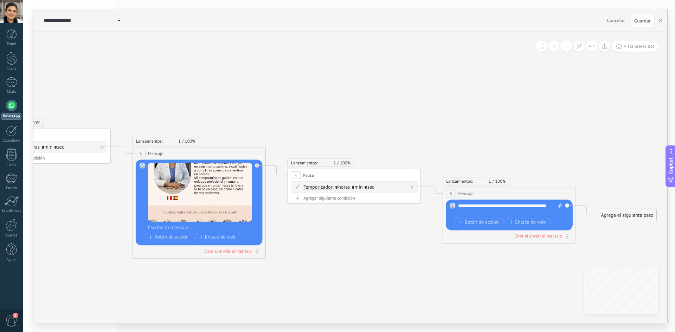
drag, startPoint x: 583, startPoint y: 116, endPoint x: 526, endPoint y: 118, distance: 57.0
click at [535, 116] on icon at bounding box center [177, 171] width 1248 height 507
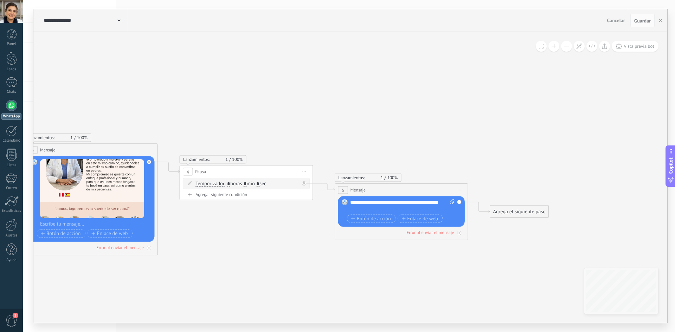
click at [529, 208] on div "Agrega el siguiente paso" at bounding box center [519, 211] width 59 height 11
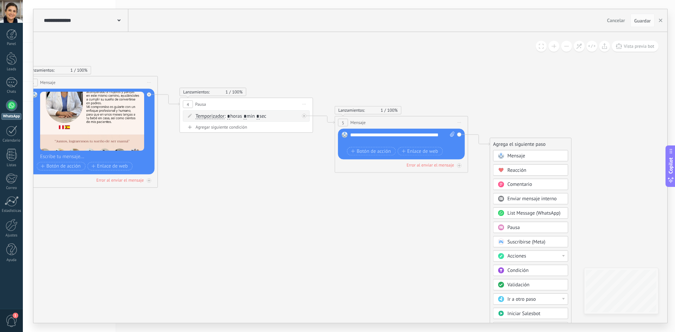
click at [564, 255] on div at bounding box center [563, 256] width 3 height 2
click at [598, 227] on icon at bounding box center [69, 100] width 1248 height 507
click at [516, 140] on div "Agrega el siguiente paso" at bounding box center [519, 144] width 59 height 11
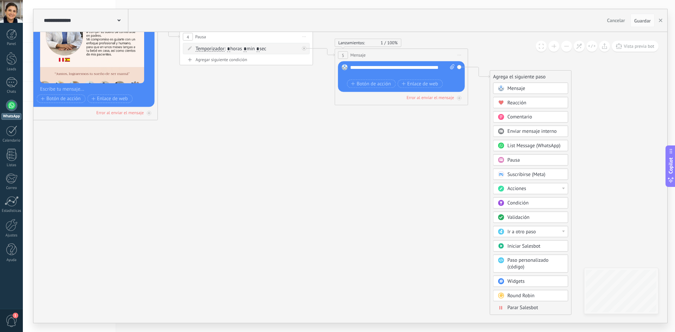
click at [564, 232] on div at bounding box center [563, 232] width 3 height 2
click at [560, 204] on div "Condición" at bounding box center [535, 203] width 56 height 7
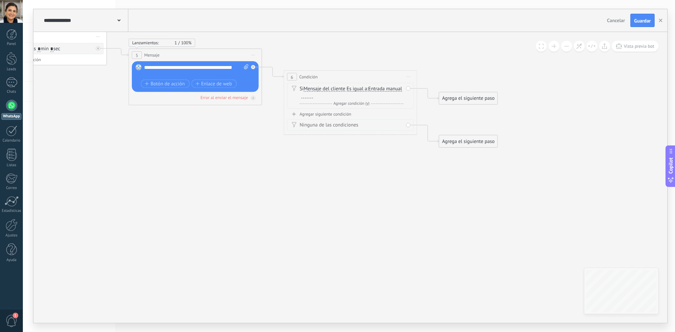
click at [386, 93] on div "Si Mensaje del cliente Mensaje del cliente Comentario del cliente El cliente Có…" at bounding box center [352, 92] width 104 height 13
click at [329, 92] on div "Si Mensaje del cliente Mensaje del cliente Comentario del cliente El cliente Có…" at bounding box center [352, 92] width 104 height 13
click at [304, 90] on div "Si Mensaje del cliente Mensaje del cliente Comentario del cliente El cliente Có…" at bounding box center [352, 92] width 104 height 13
click at [315, 89] on span "Mensaje del cliente" at bounding box center [324, 88] width 41 height 5
click at [315, 89] on button "Mensaje del cliente" at bounding box center [341, 89] width 83 height 12
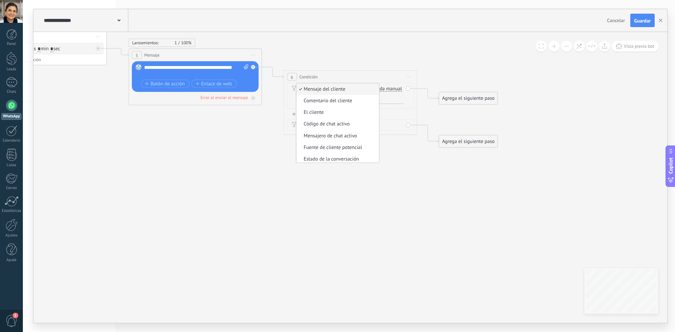
click at [351, 79] on div "6 Condición ********* Iniciar vista previa aquí Cambiar nombre Duplicar Borrar" at bounding box center [350, 77] width 133 height 12
click at [369, 93] on span "Entrada manual" at bounding box center [386, 90] width 34 height 5
click at [366, 97] on button "Entrada manual" at bounding box center [407, 91] width 83 height 12
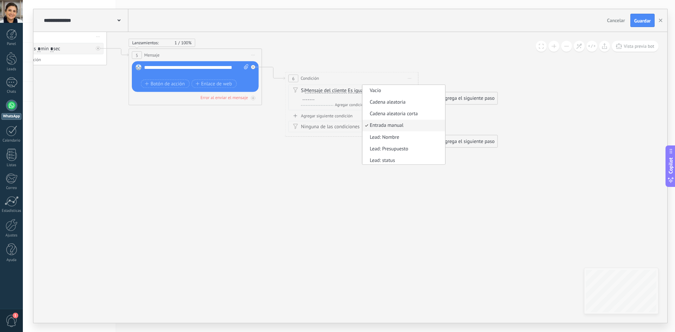
click at [390, 90] on div "Si Mensaje del cliente Mensaje del cliente Comentario del cliente El cliente Có…" at bounding box center [353, 93] width 104 height 13
click at [374, 90] on div "Si Mensaje del cliente Mensaje del cliente Comentario del cliente El cliente Có…" at bounding box center [353, 93] width 104 height 13
click at [372, 91] on div "Si Mensaje del cliente Mensaje del cliente Comentario del cliente El cliente Có…" at bounding box center [353, 93] width 104 height 13
click at [371, 92] on div "Si Mensaje del cliente Mensaje del cliente Comentario del cliente El cliente Có…" at bounding box center [353, 93] width 104 height 13
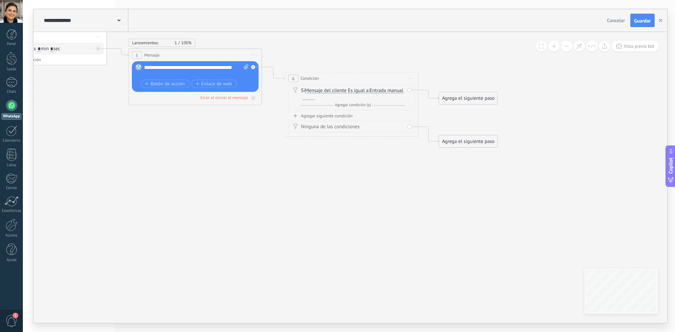
click at [371, 92] on div "Si Mensaje del cliente Mensaje del cliente Comentario del cliente El cliente Có…" at bounding box center [353, 93] width 104 height 13
click at [369, 94] on span "Entrada manual Vacío Cadena aleatoria Cadena aleatoria corta Entrada manual Lea…" at bounding box center [386, 90] width 34 height 6
click at [314, 98] on div at bounding box center [309, 97] width 12 height 5
click at [369, 93] on span "Entrada manual" at bounding box center [386, 90] width 34 height 5
click at [366, 96] on button "Entrada manual" at bounding box center [407, 91] width 83 height 12
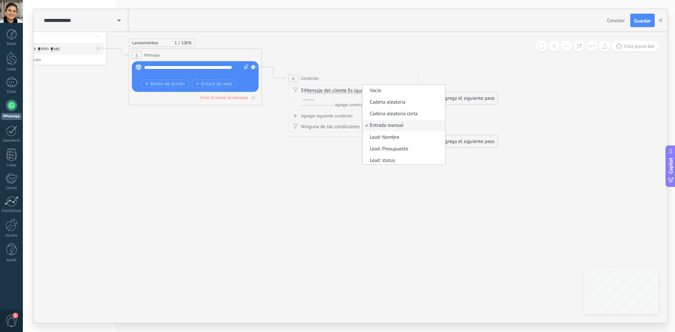
click at [381, 72] on div "6 Condición ********* Iniciar vista previa aquí Cambiar nombre Duplicar Borrar …" at bounding box center [352, 104] width 134 height 65
click at [343, 80] on div "6 Condición ********* Iniciar vista previa aquí Cambiar nombre Duplicar Borrar" at bounding box center [351, 78] width 133 height 12
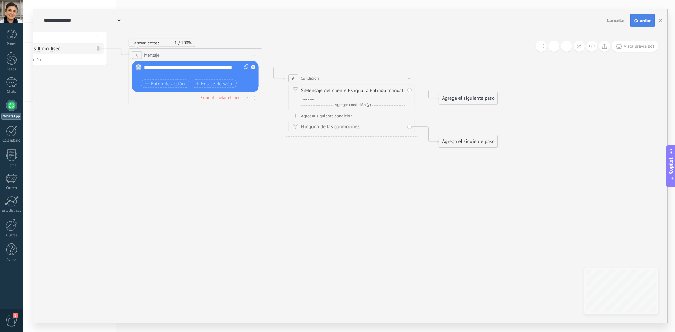
click at [642, 21] on span "Guardar" at bounding box center [642, 20] width 17 height 5
click at [315, 79] on span "Condición" at bounding box center [310, 78] width 18 height 6
drag, startPoint x: 390, startPoint y: 80, endPoint x: 369, endPoint y: 74, distance: 21.6
click at [369, 74] on div "6 Condición ********* Iniciar vista previa aquí Cambiar nombre Duplicar Borrar" at bounding box center [351, 78] width 133 height 12
